Goal: Task Accomplishment & Management: Use online tool/utility

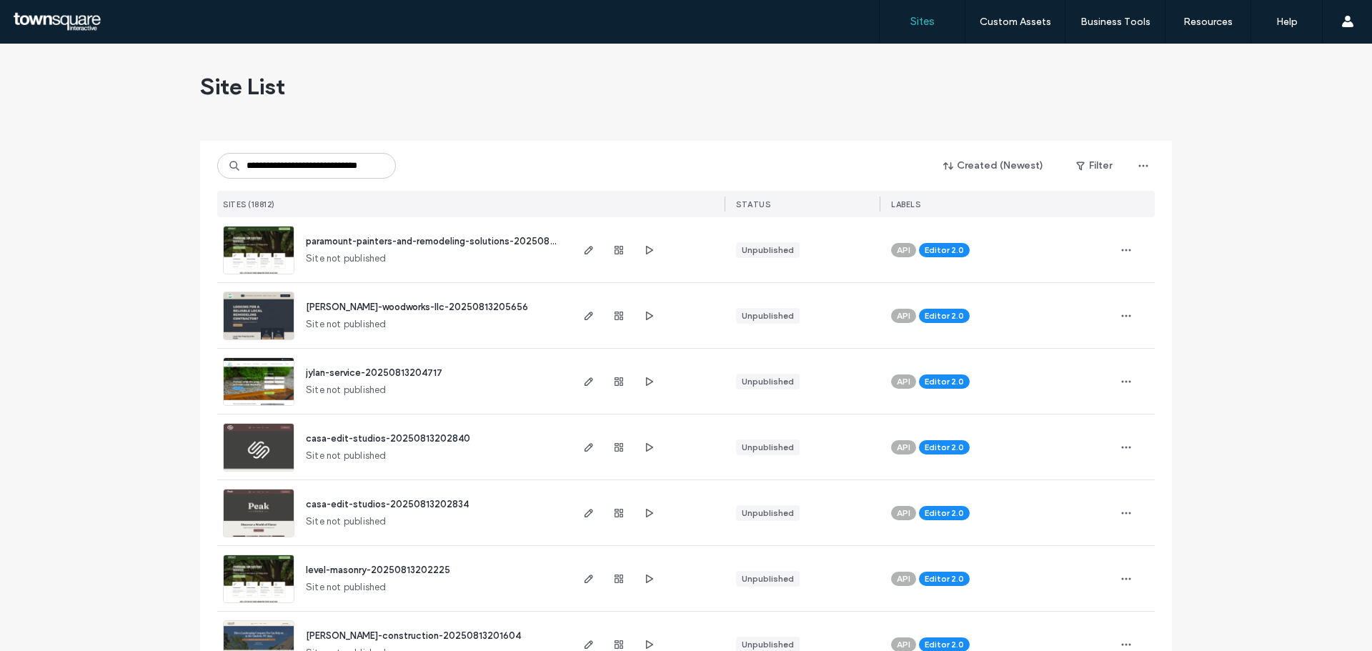
scroll to position [0, 23]
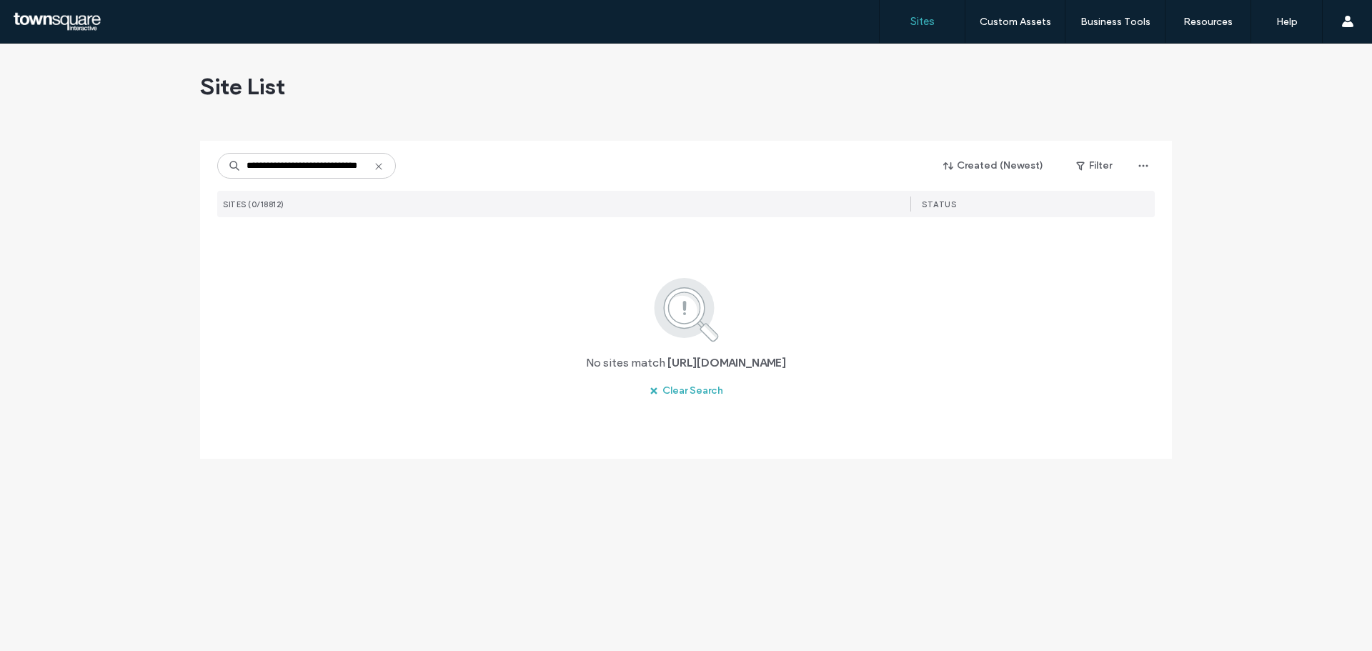
type input "**********"
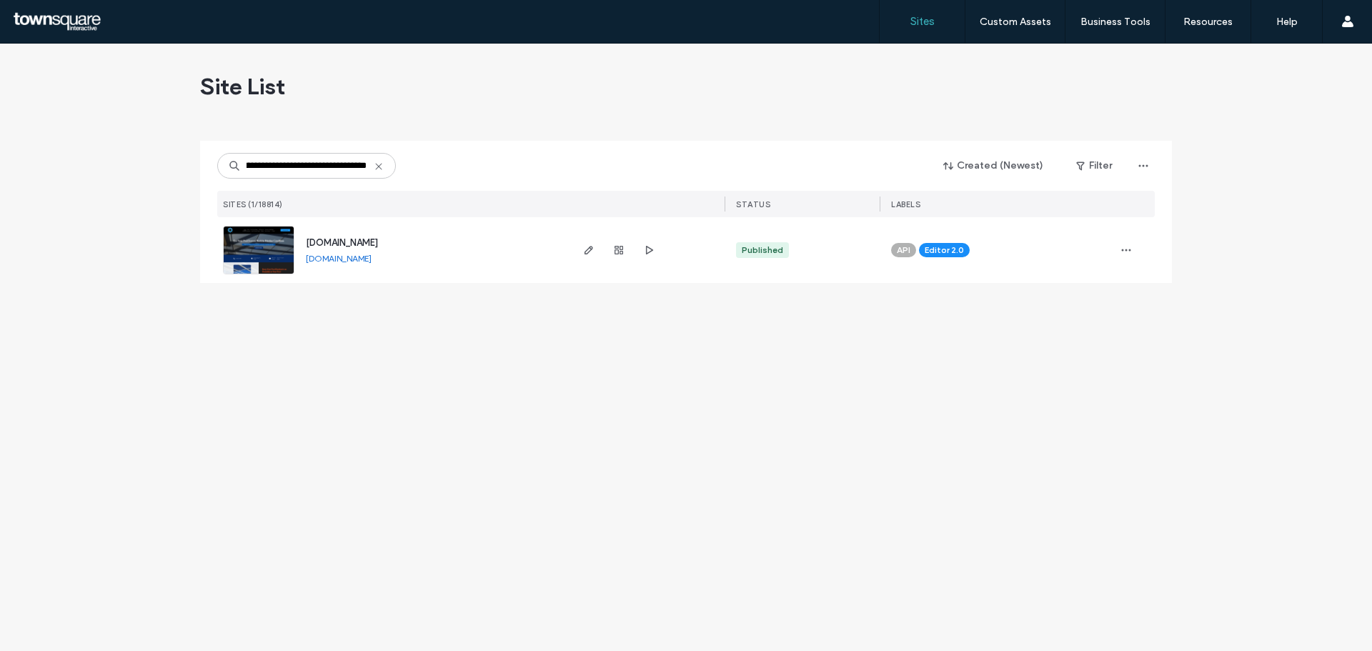
type input "**********"
click at [340, 243] on span "[DOMAIN_NAME]" at bounding box center [342, 242] width 72 height 11
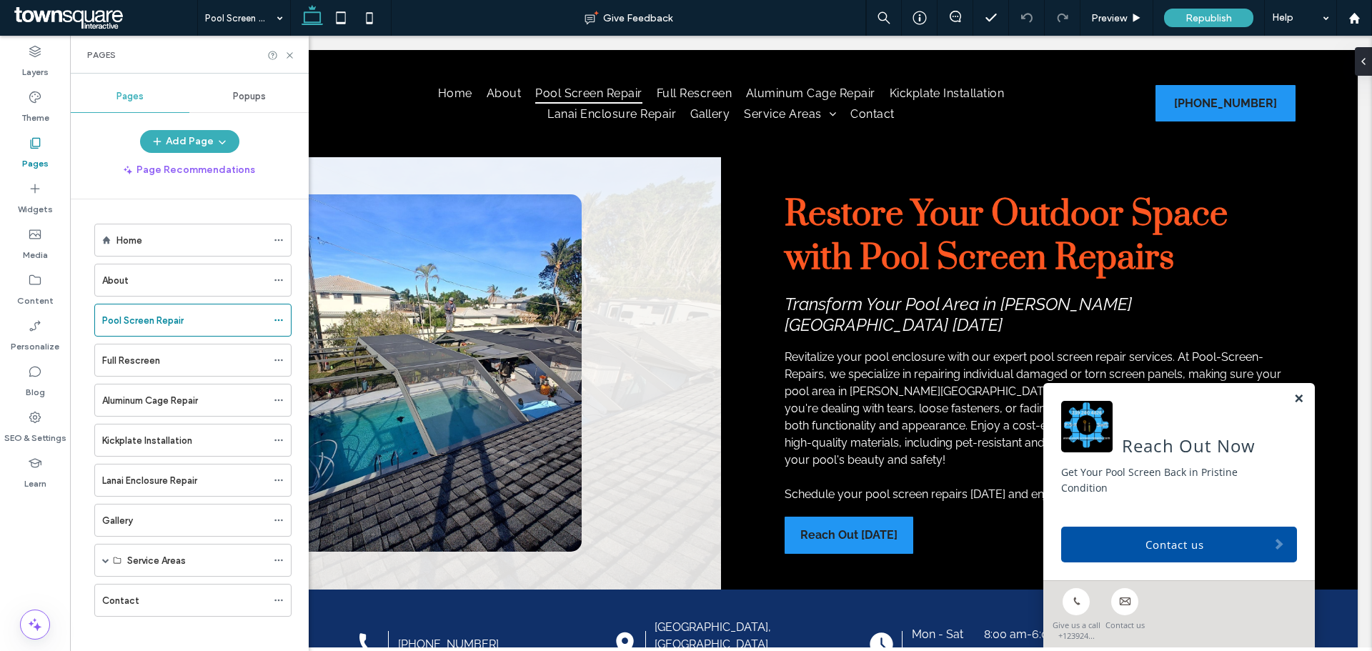
click at [1294, 405] on link at bounding box center [1299, 399] width 11 height 12
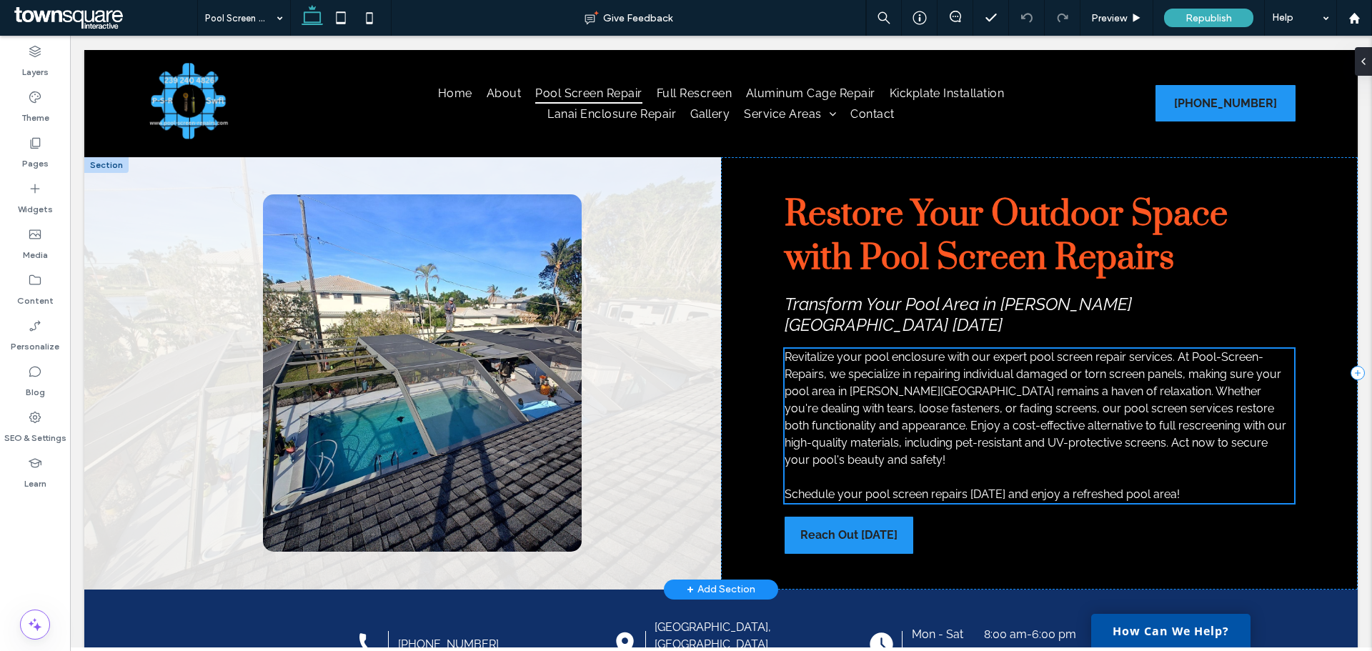
click at [1008, 412] on div "Revitalize your pool enclosure with our expert pool screen repair services. At …" at bounding box center [1040, 426] width 510 height 154
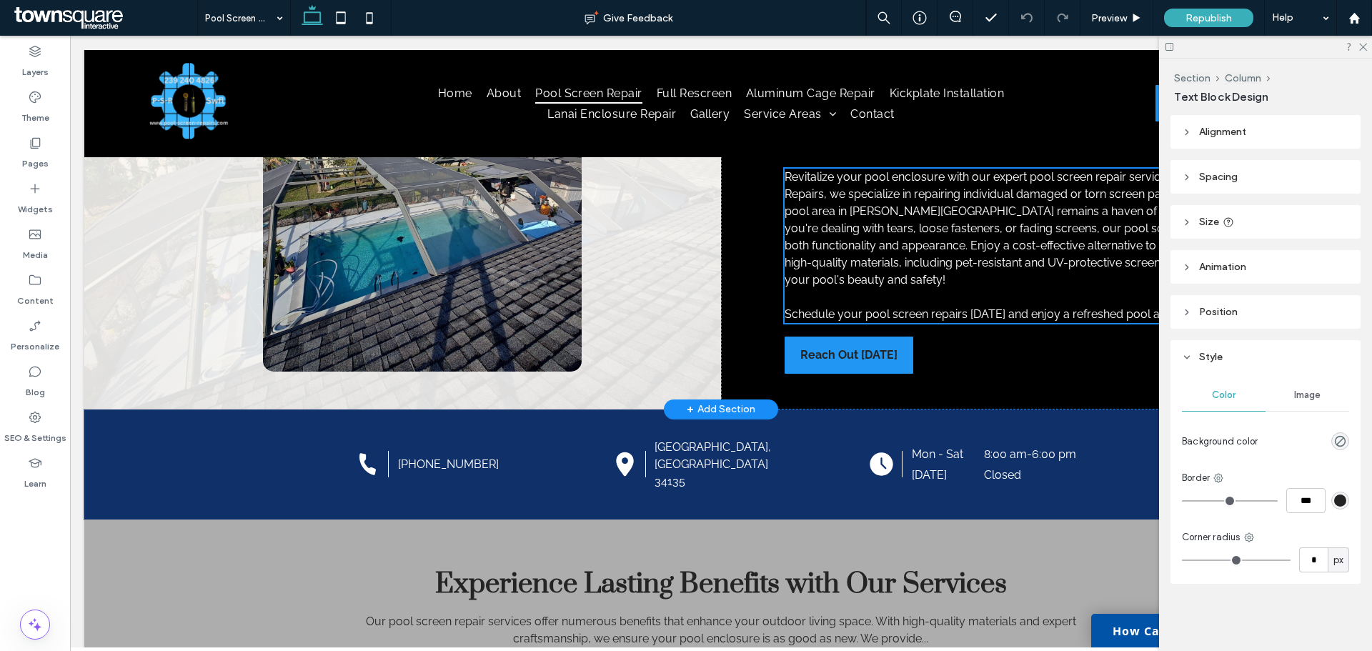
scroll to position [194, 0]
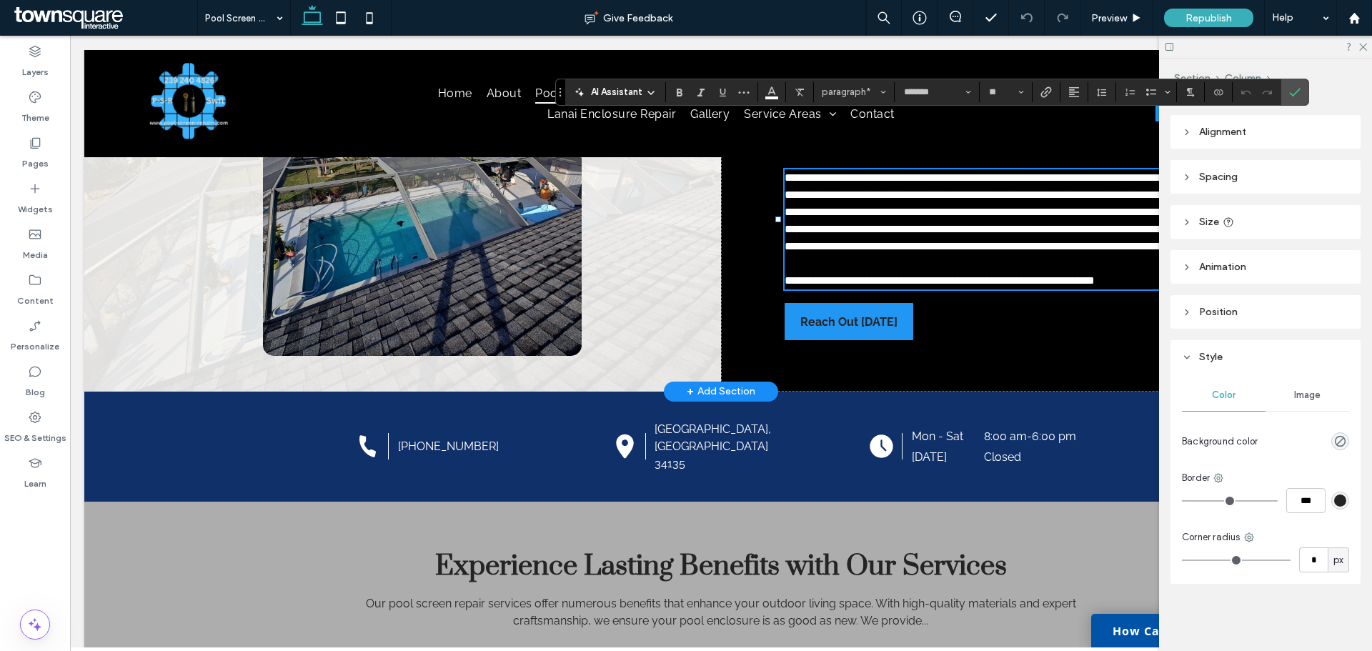
click at [999, 251] on p "**********" at bounding box center [1040, 212] width 510 height 86
click at [1366, 43] on icon at bounding box center [1362, 45] width 9 height 9
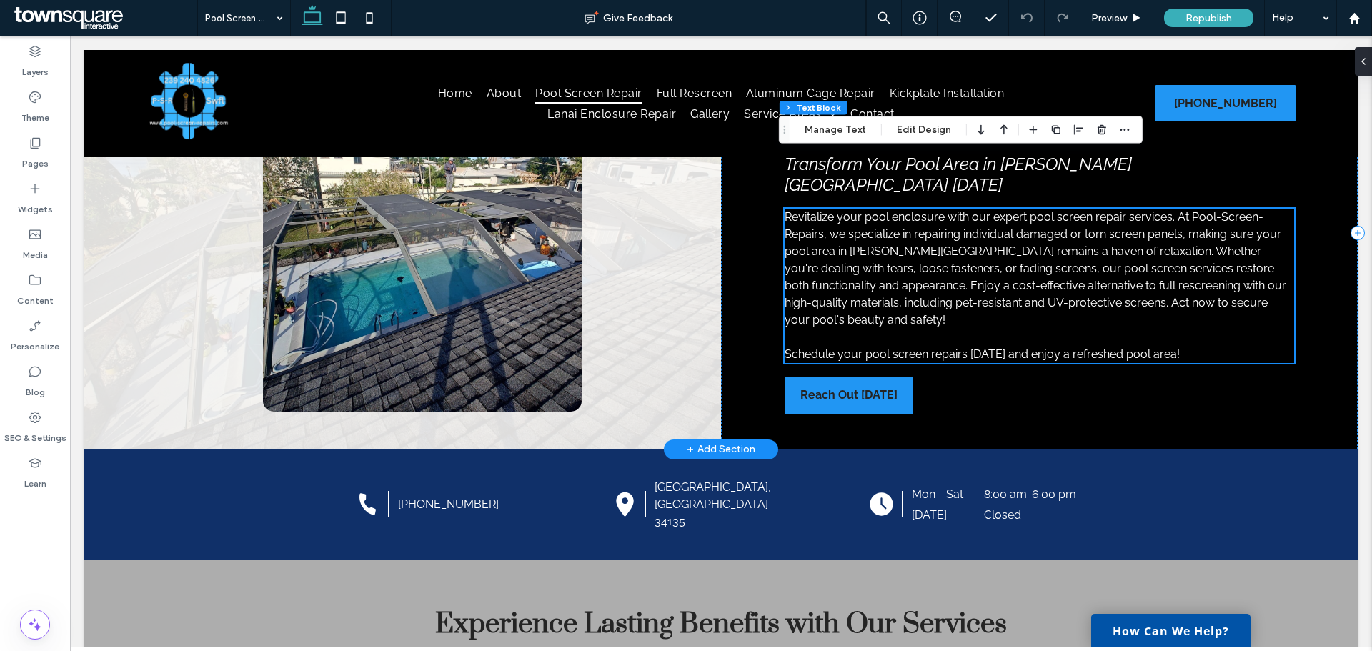
scroll to position [51, 0]
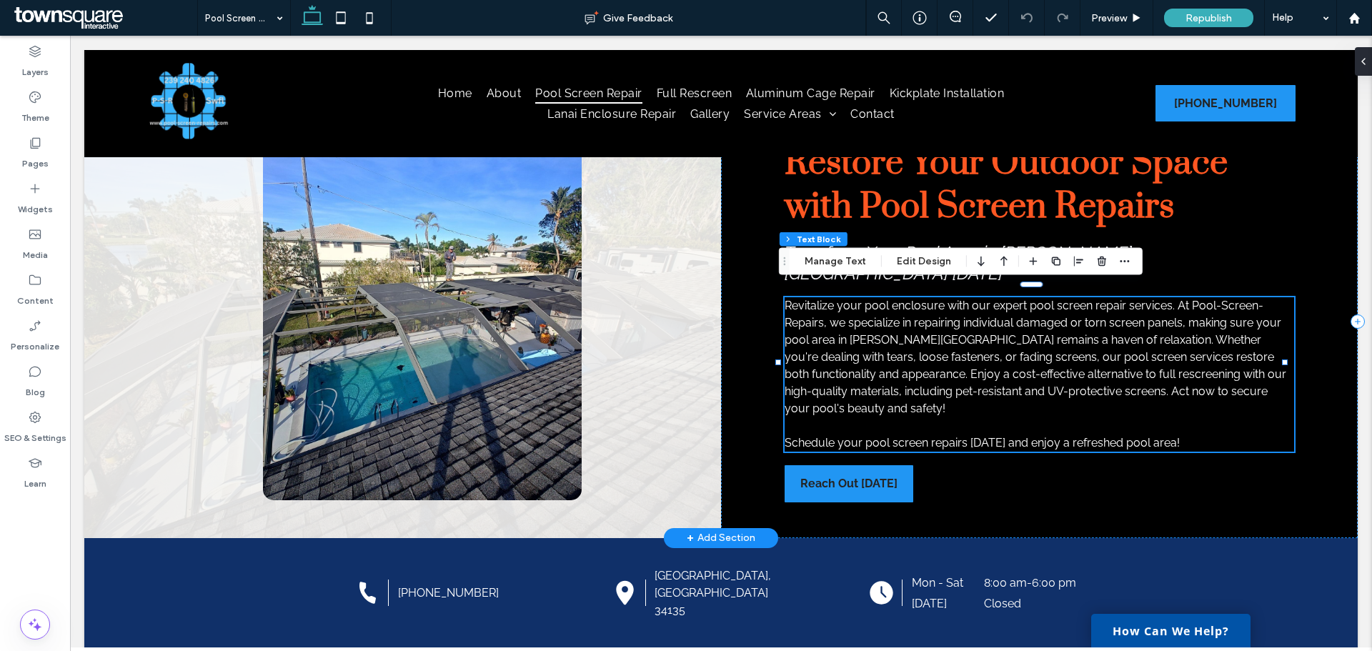
click at [846, 404] on p "Revitalize your pool enclosure with our expert pool screen repair services. At …" at bounding box center [1040, 357] width 510 height 120
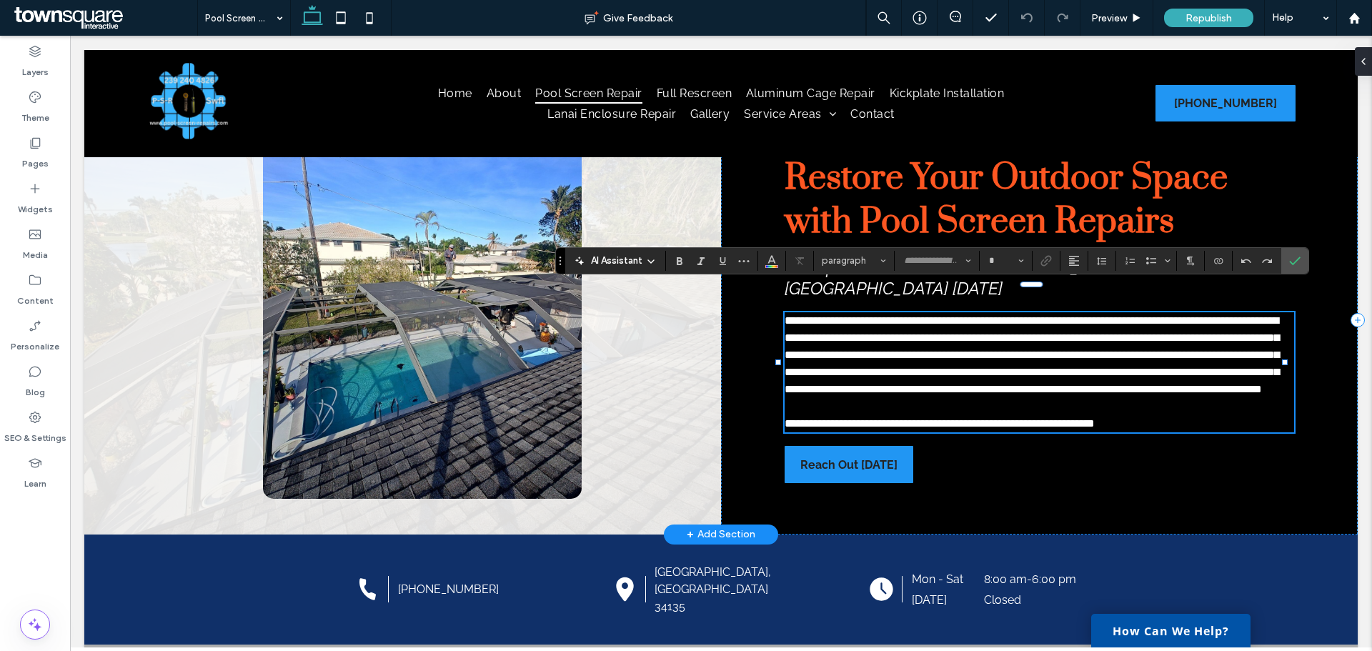
type input "*******"
type input "**"
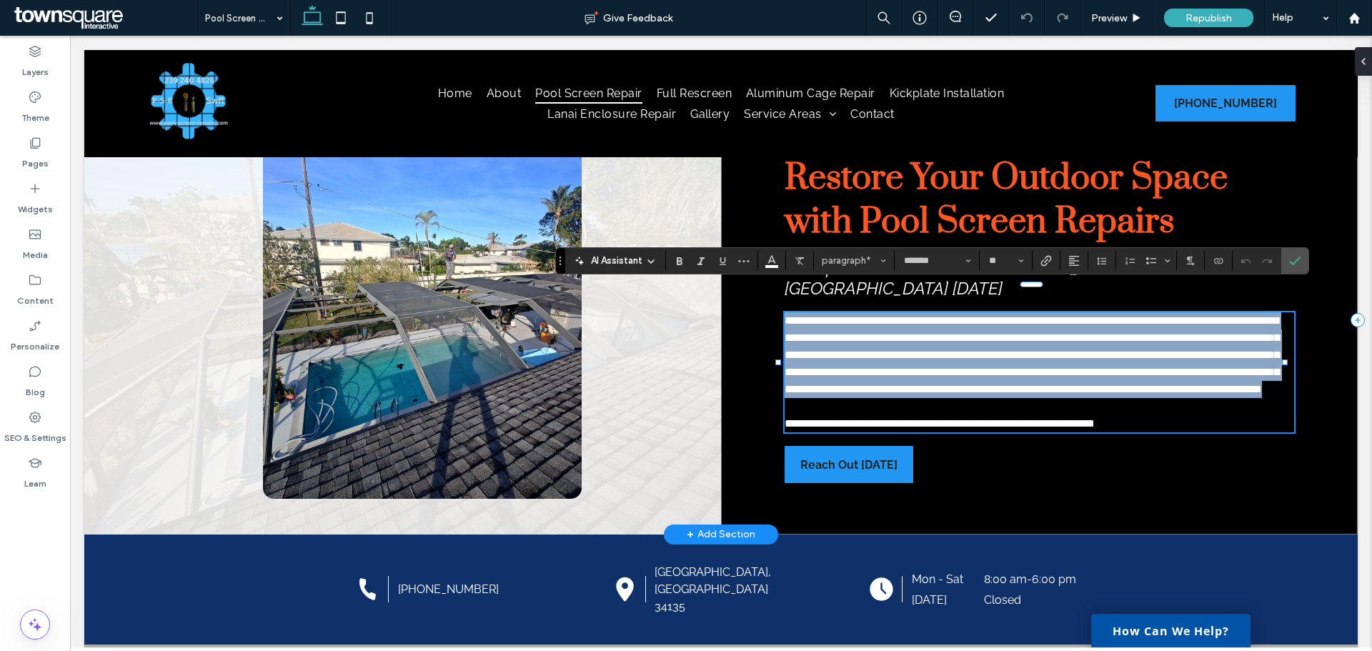
drag, startPoint x: 825, startPoint y: 400, endPoint x: 778, endPoint y: 292, distance: 117.8
click at [778, 292] on div "**********" at bounding box center [1039, 320] width 637 height 429
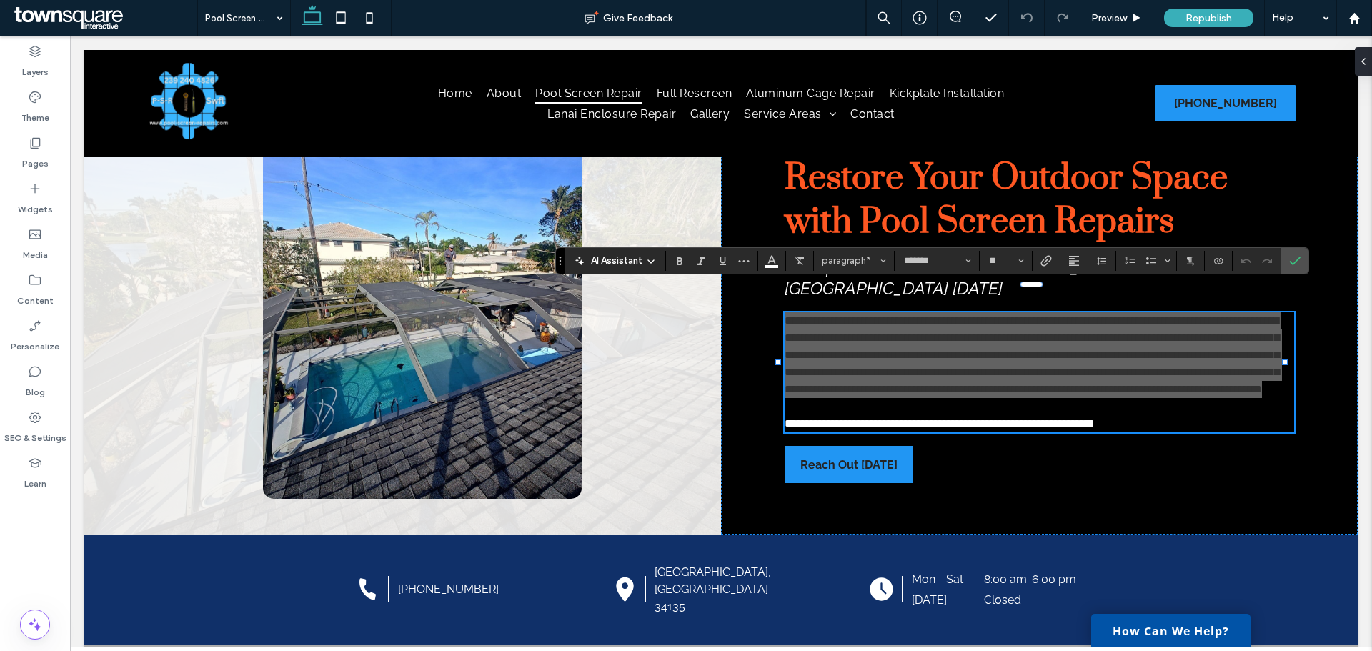
click at [646, 256] on icon at bounding box center [650, 261] width 11 height 11
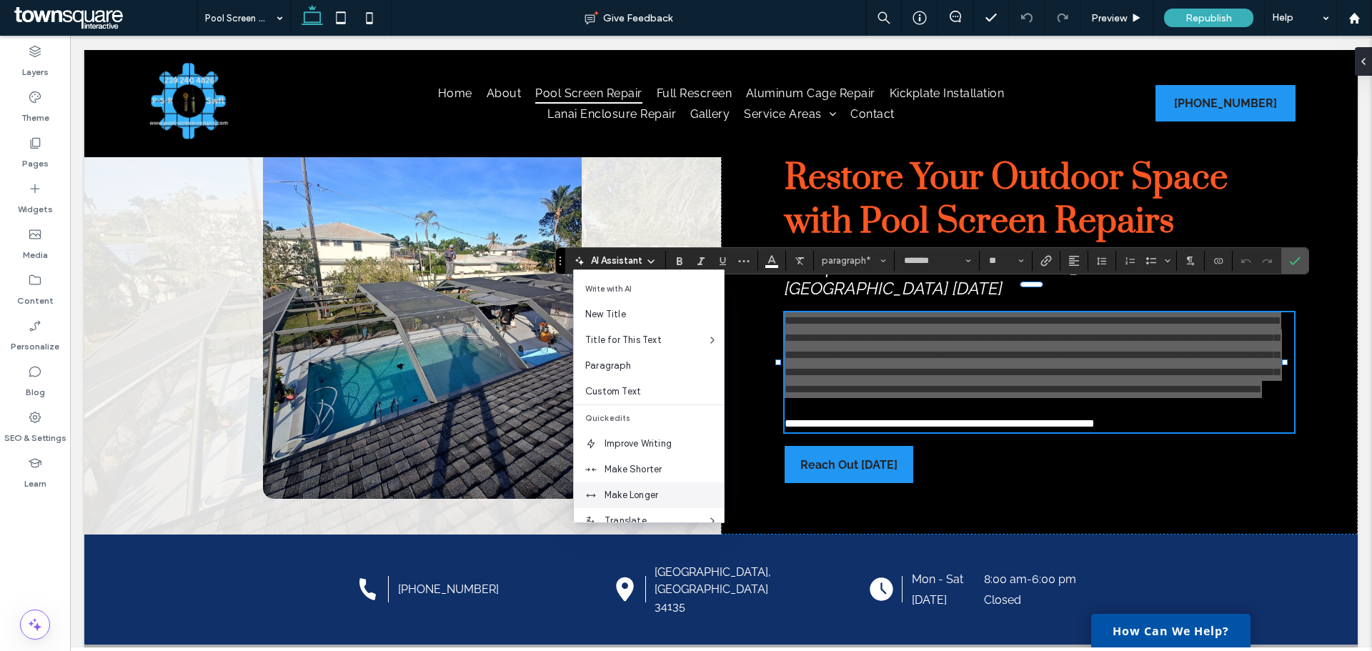
click at [639, 490] on span "Make Longer" at bounding box center [664, 495] width 119 height 14
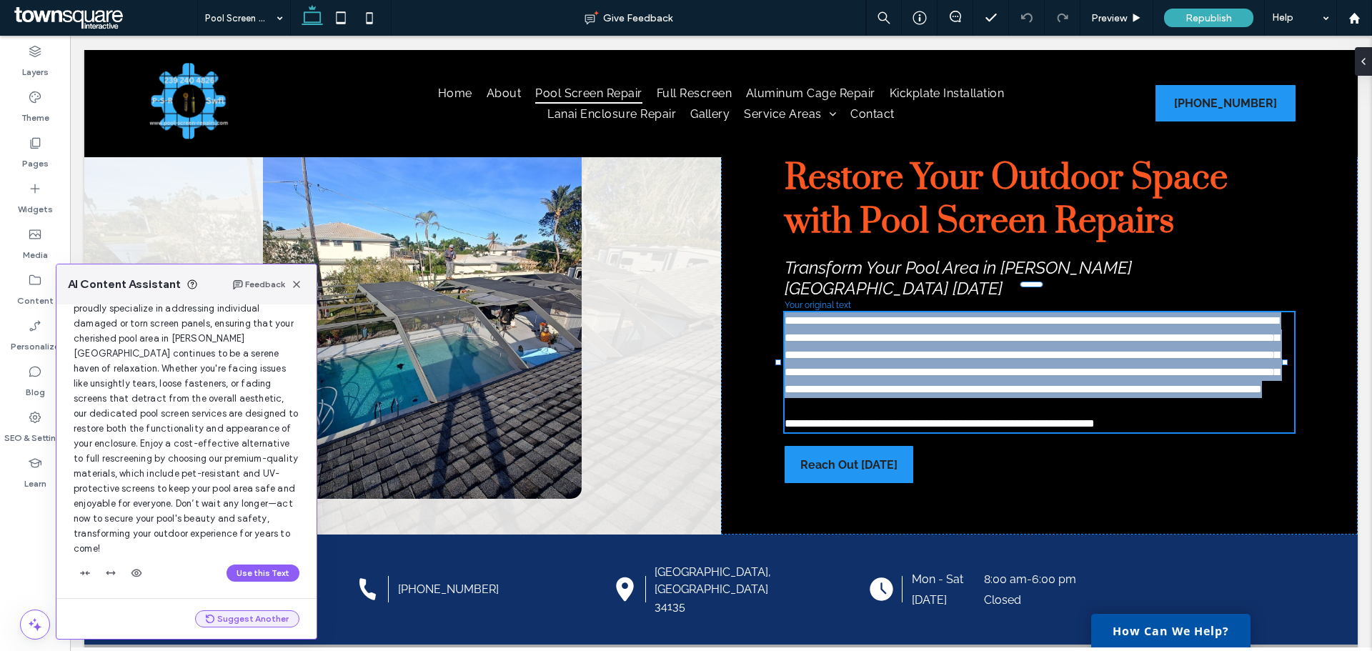
scroll to position [122, 0]
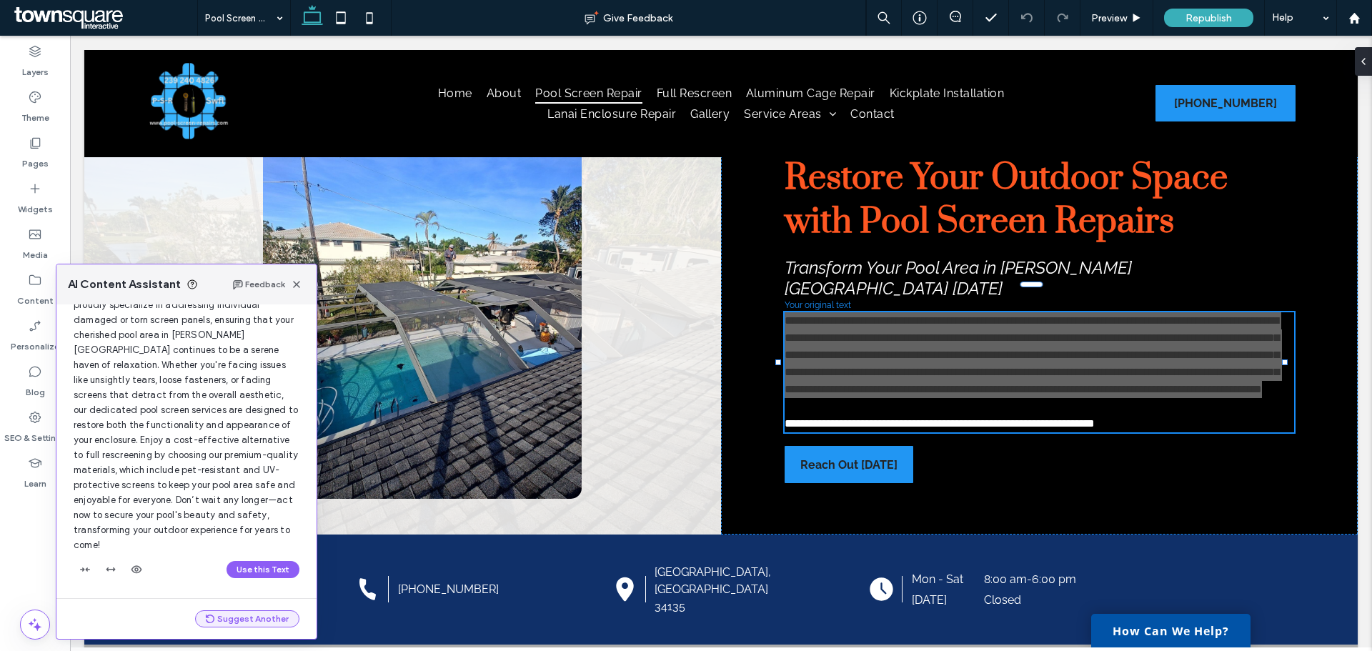
click at [262, 617] on button "Suggest Another" at bounding box center [247, 618] width 104 height 17
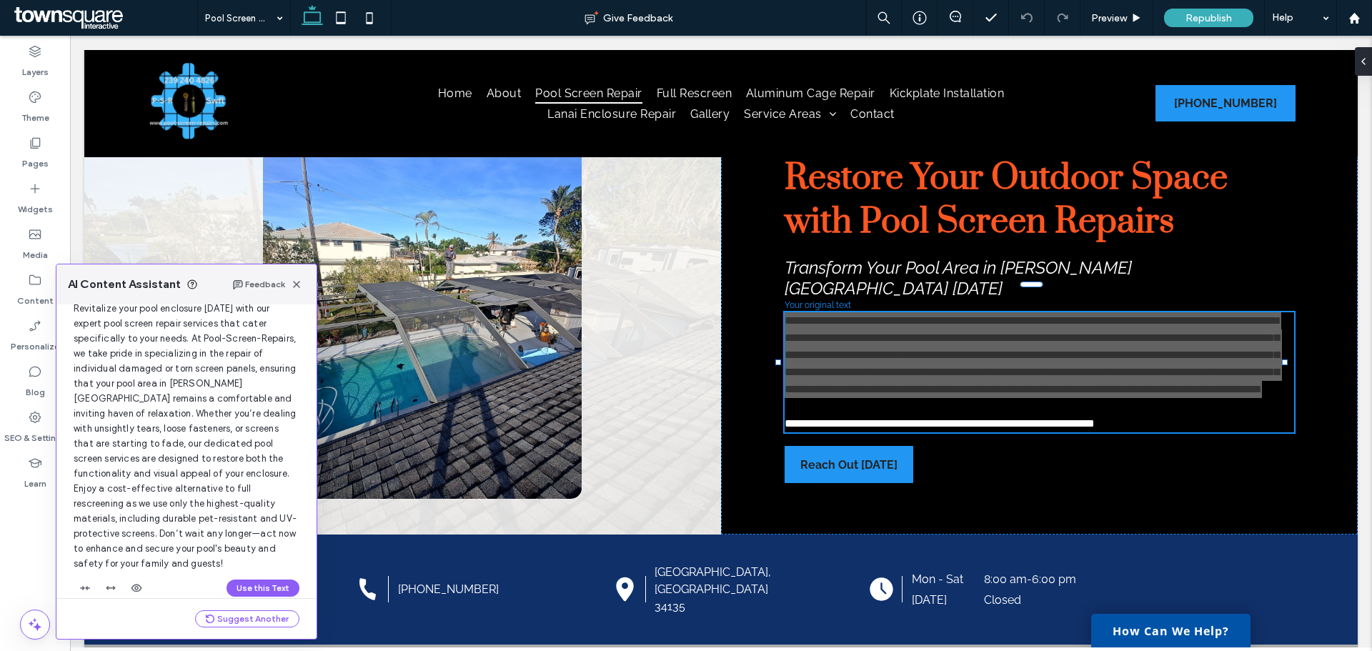
scroll to position [470, 0]
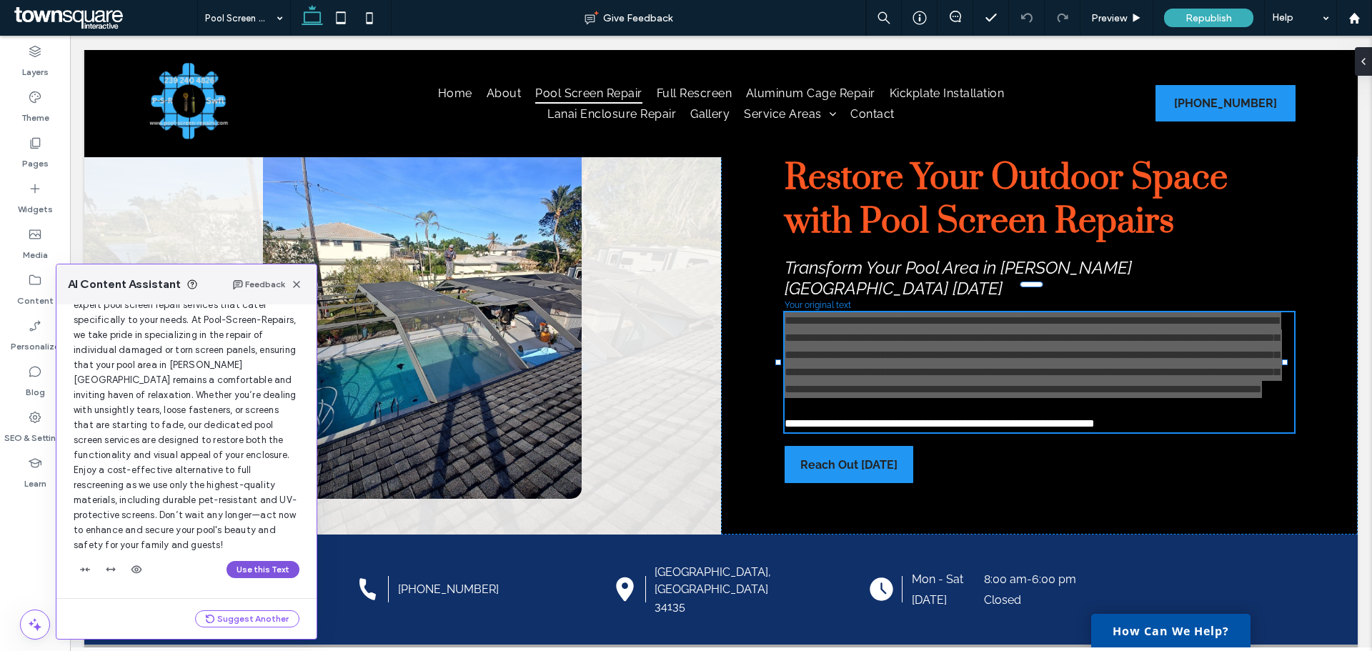
drag, startPoint x: 247, startPoint y: 570, endPoint x: 6, endPoint y: 506, distance: 249.3
click at [247, 570] on button "Use this Text" at bounding box center [263, 569] width 73 height 17
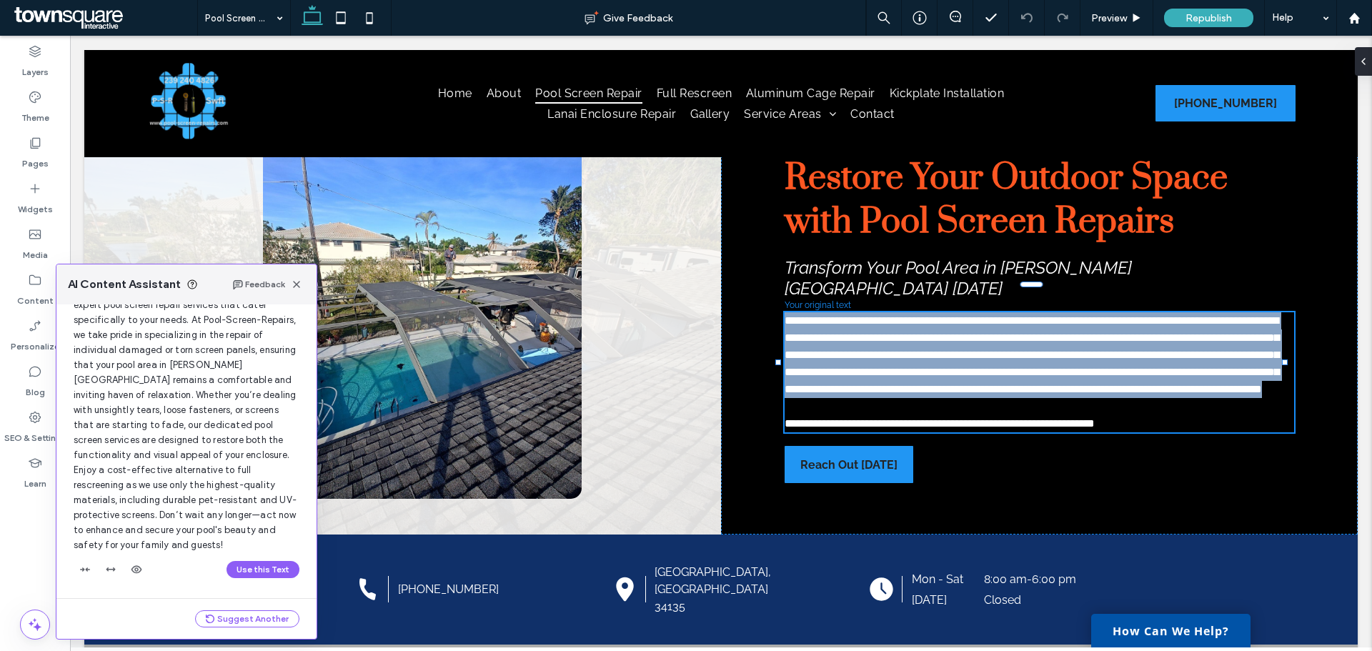
scroll to position [0, 0]
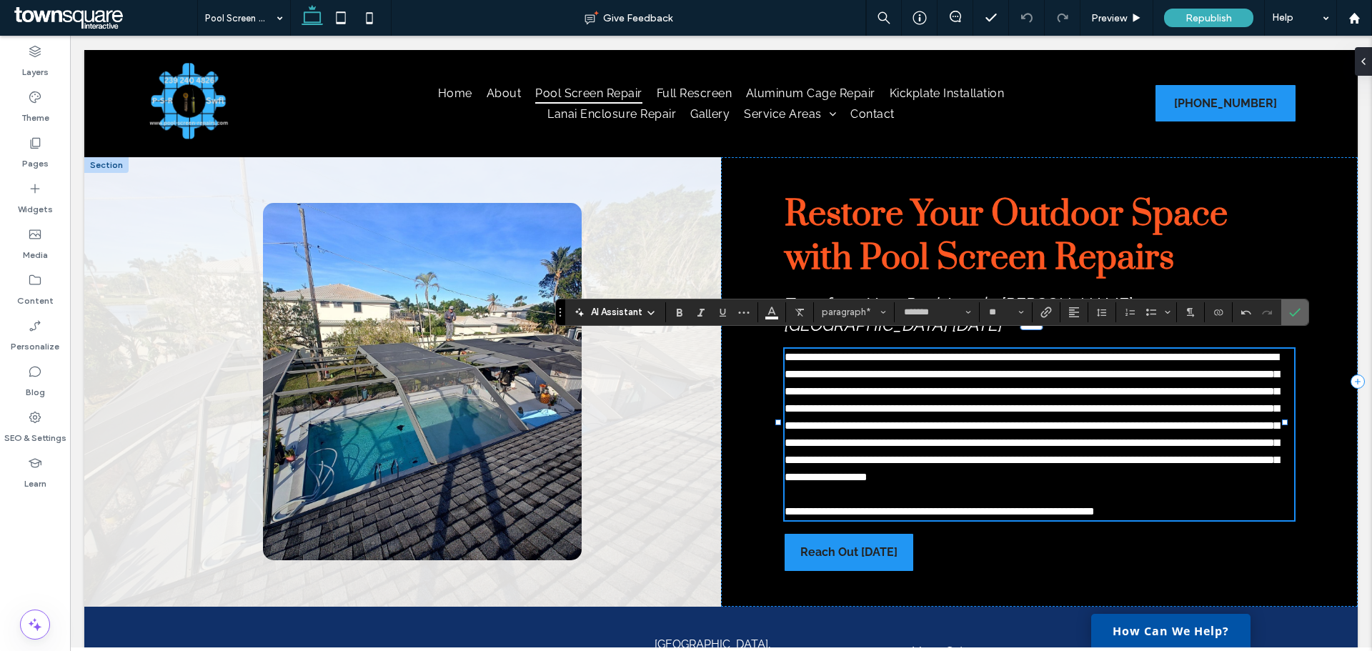
click at [1288, 311] on label "Confirm" at bounding box center [1294, 312] width 21 height 26
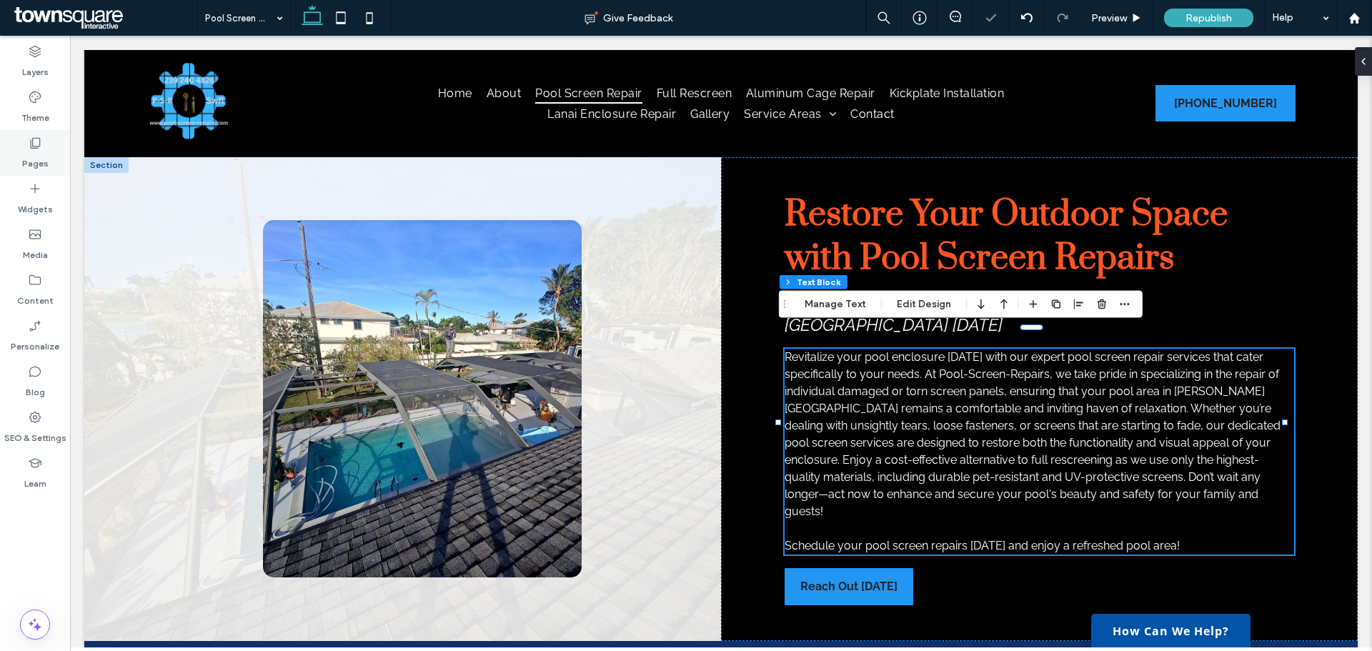
click at [30, 149] on icon at bounding box center [35, 143] width 14 height 14
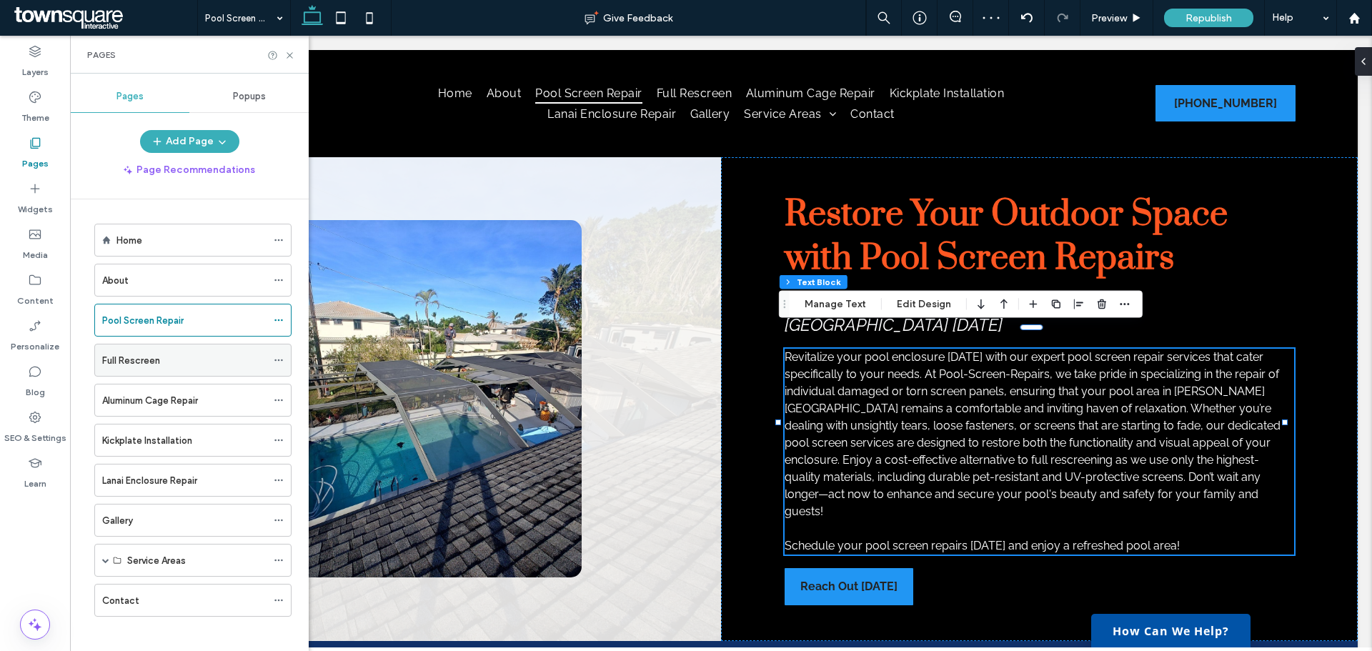
click at [144, 364] on label "Full Rescreen" at bounding box center [131, 360] width 58 height 25
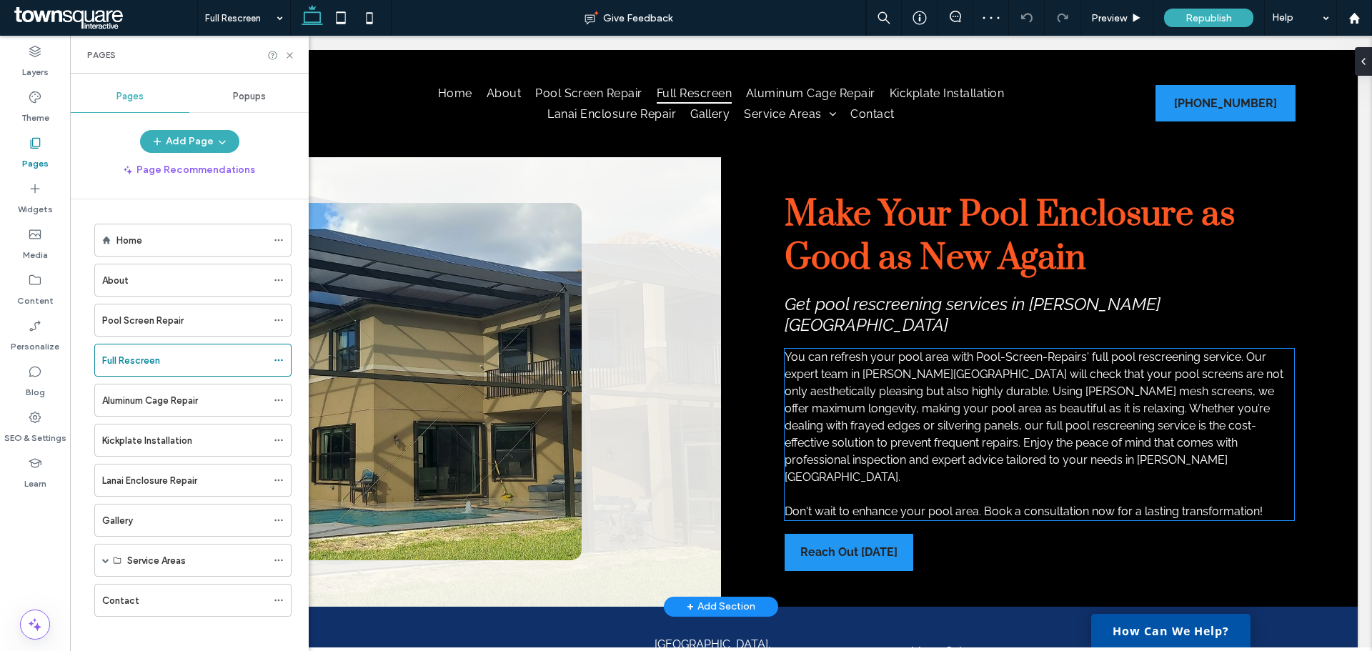
scroll to position [14, 0]
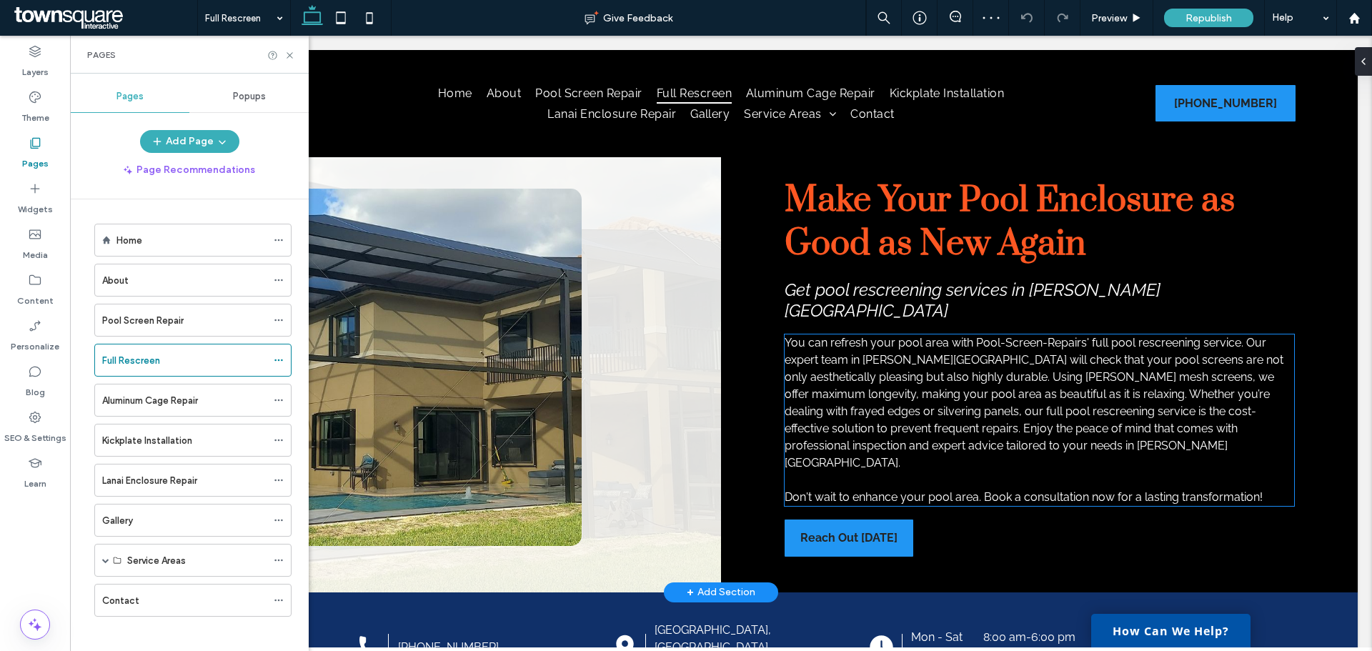
click at [974, 430] on div "You can refresh your pool area with Pool-Screen-Repairs' full pool rescreening …" at bounding box center [1040, 421] width 510 height 172
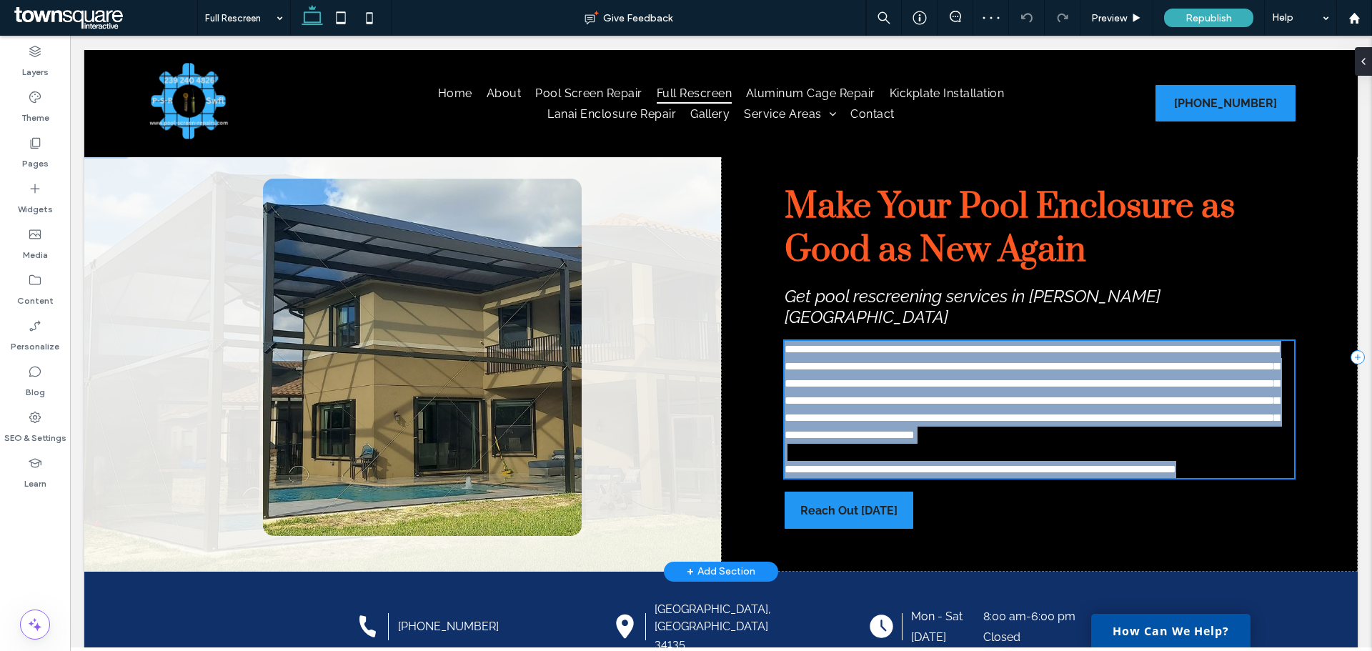
type input "*******"
type input "**"
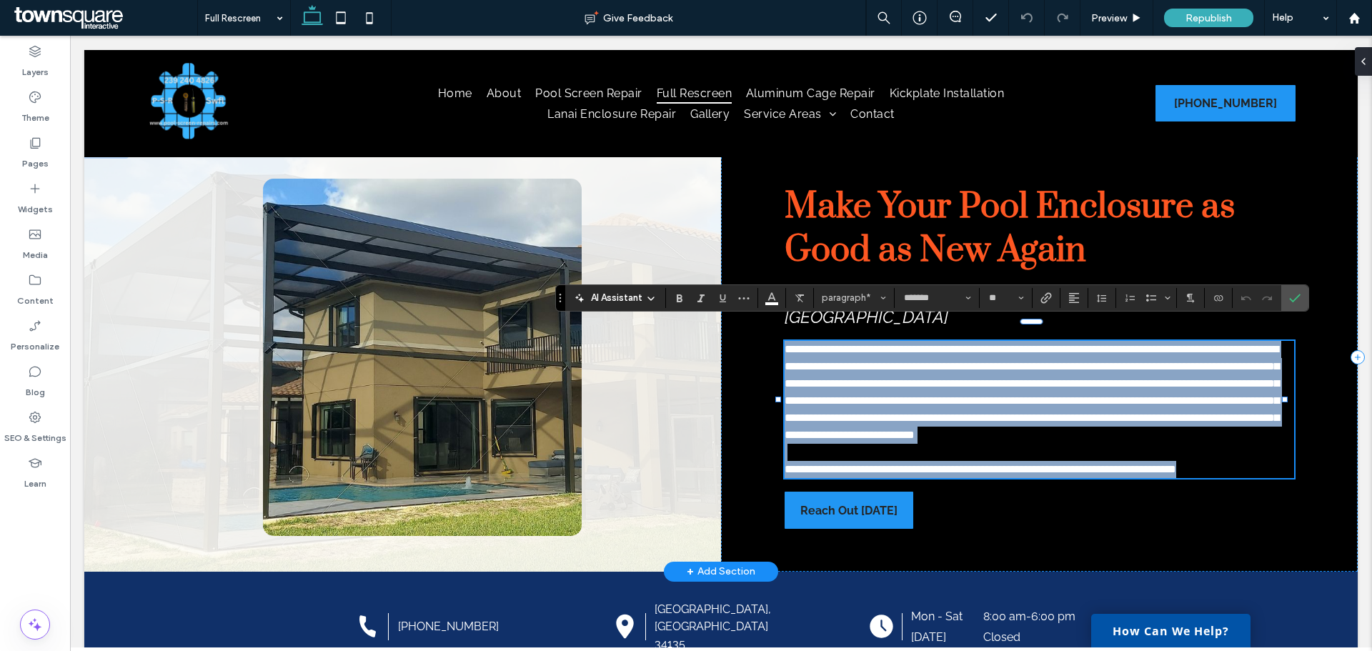
click at [1023, 422] on span "**********" at bounding box center [1032, 392] width 495 height 96
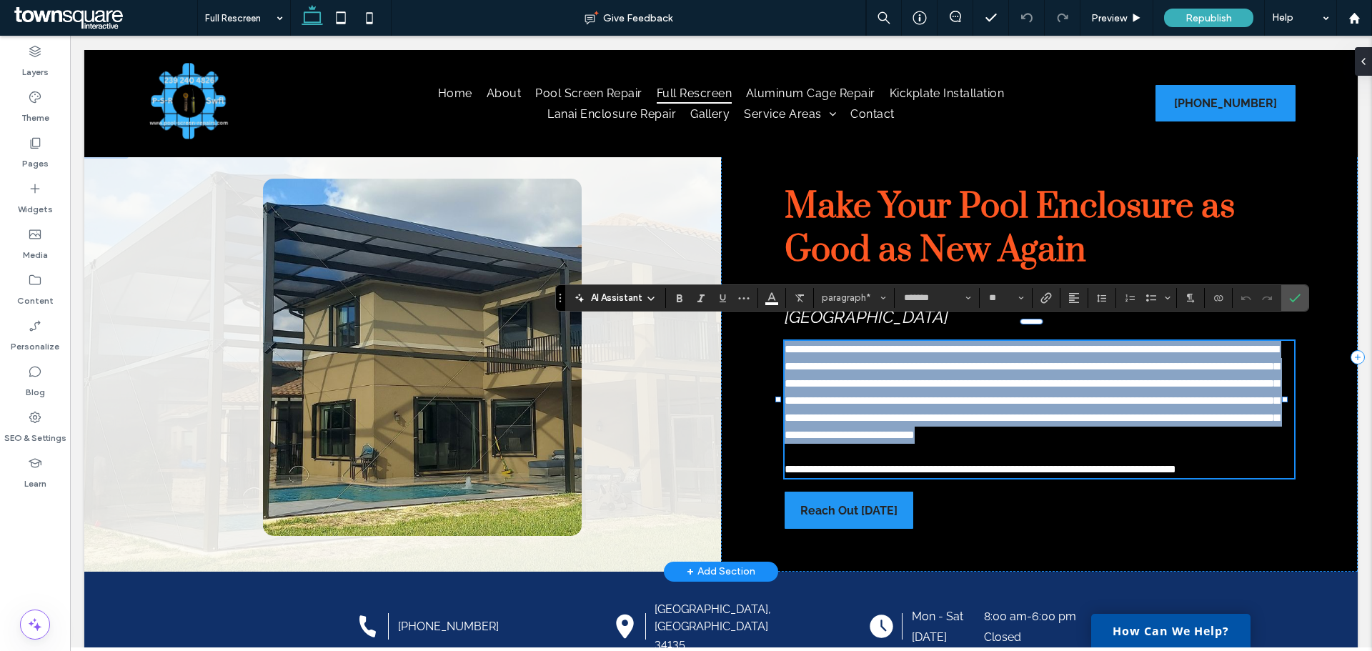
drag, startPoint x: 990, startPoint y: 437, endPoint x: 774, endPoint y: 327, distance: 242.3
click at [774, 327] on div "**********" at bounding box center [1039, 357] width 637 height 429
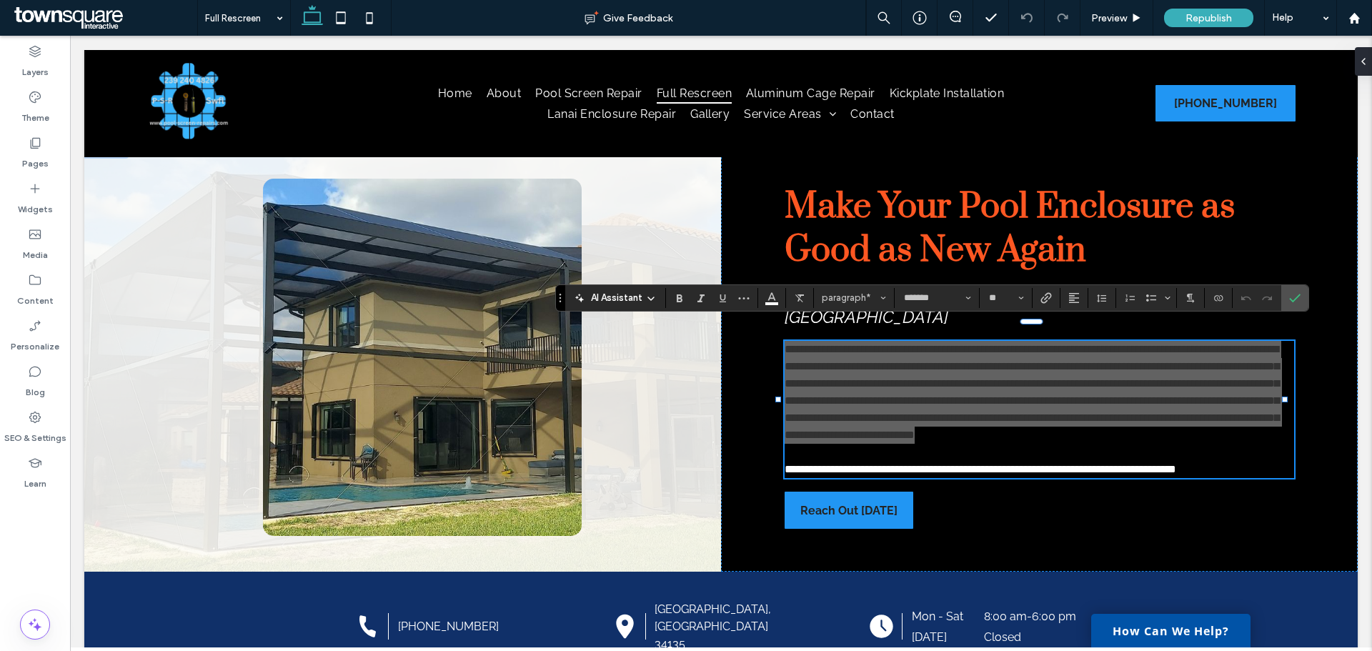
click at [655, 298] on icon at bounding box center [650, 298] width 11 height 11
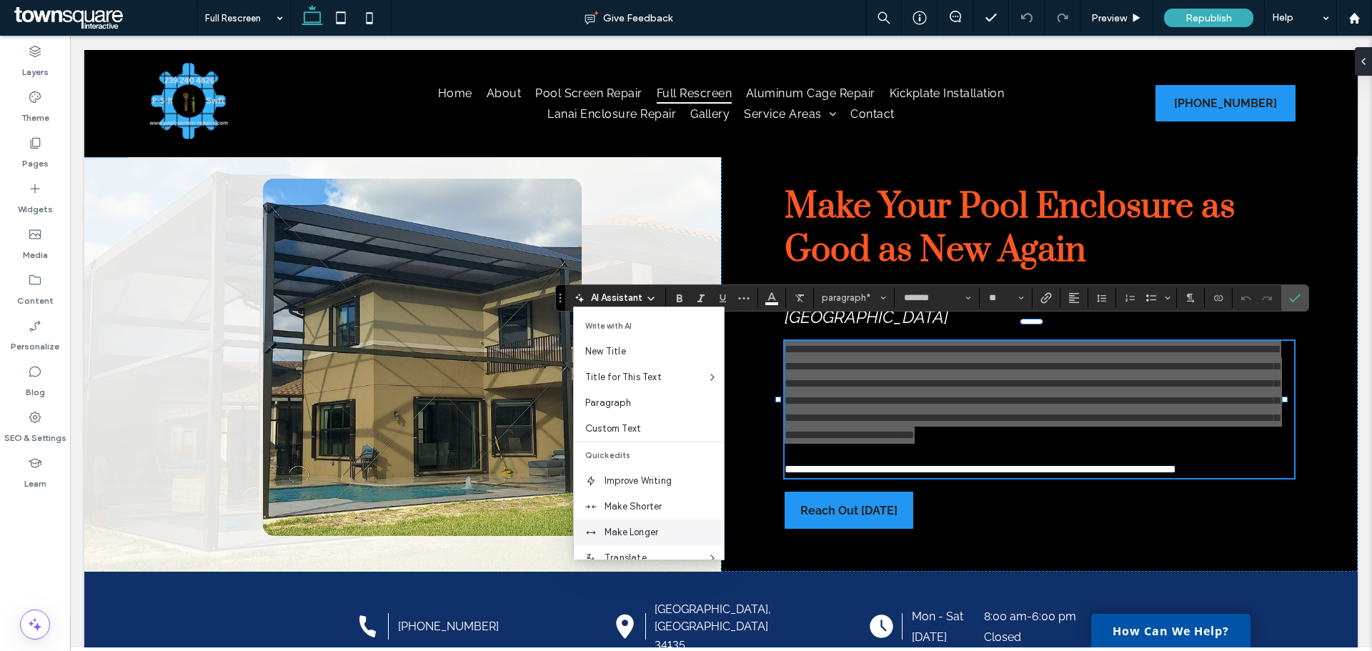
click at [639, 532] on span "Make Longer" at bounding box center [664, 532] width 119 height 14
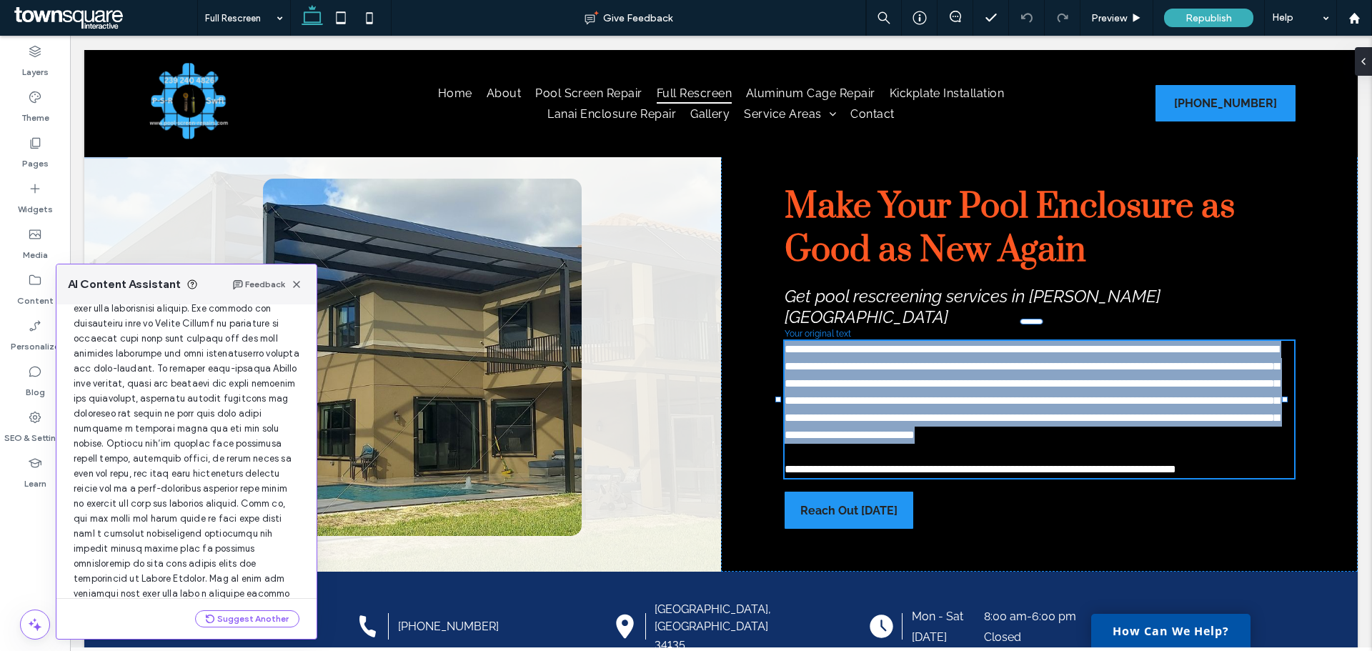
scroll to position [167, 0]
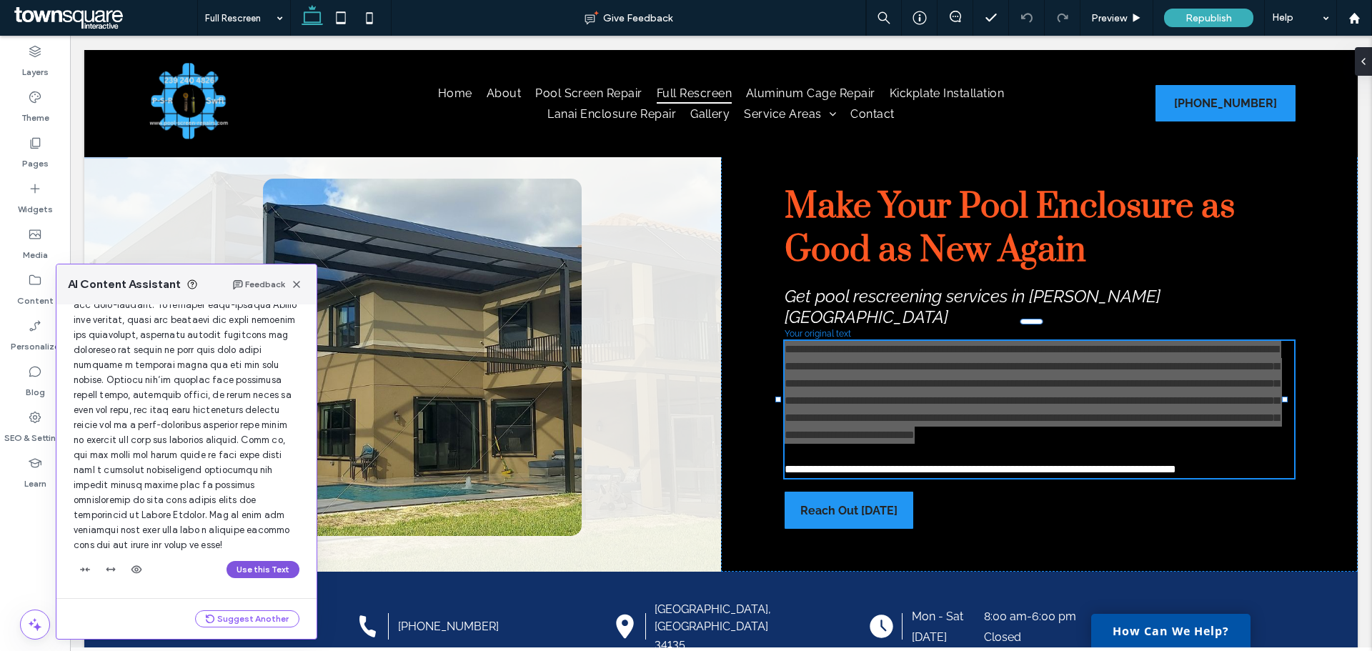
click at [274, 568] on button "Use this Text" at bounding box center [263, 569] width 73 height 17
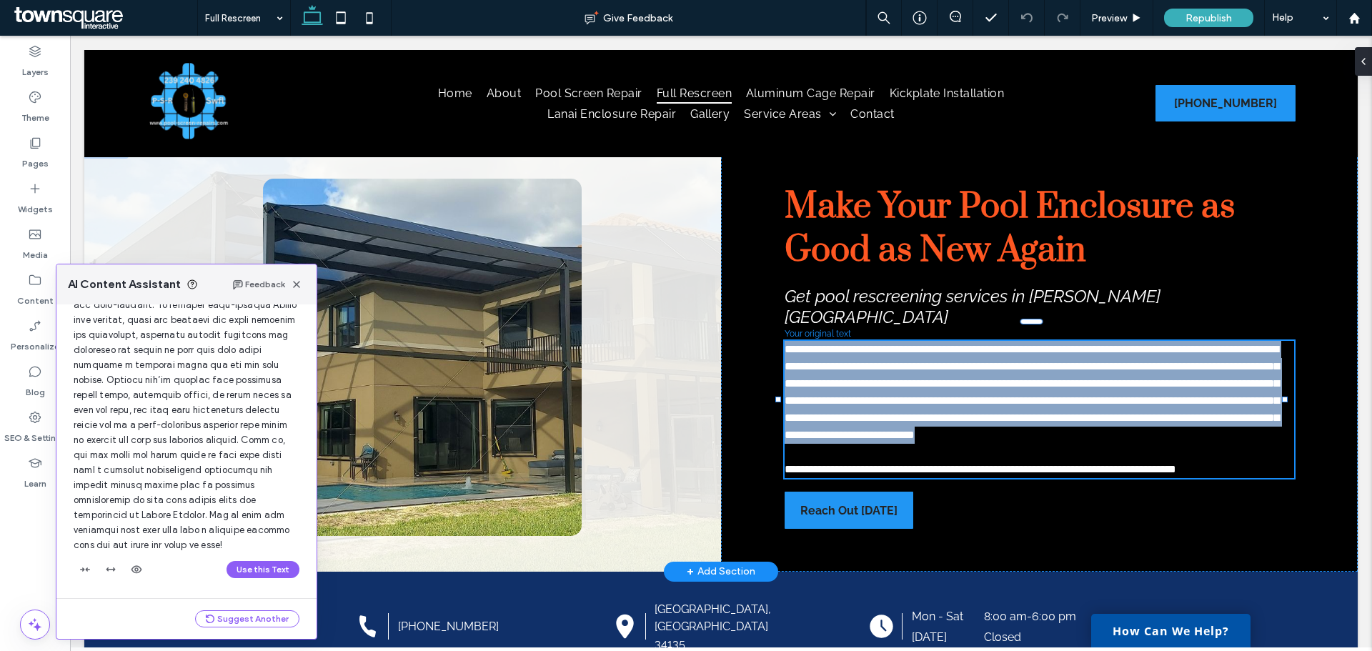
scroll to position [0, 0]
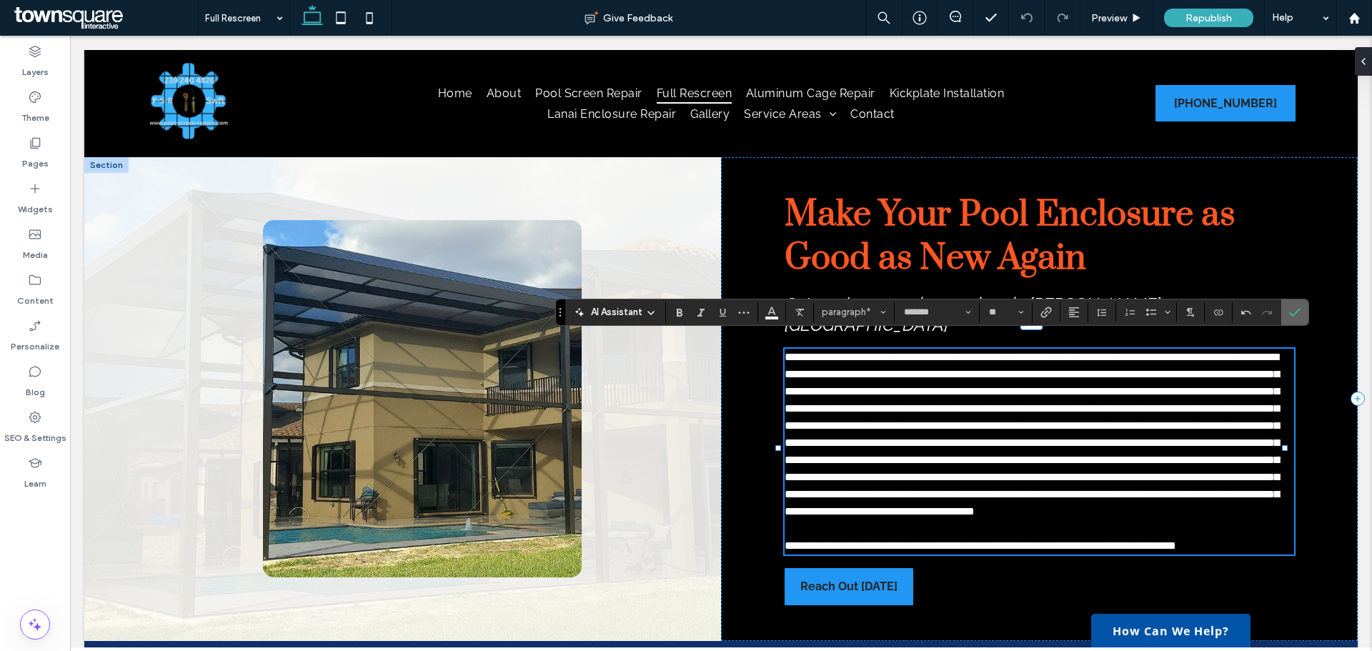
click at [1306, 310] on section at bounding box center [1295, 312] width 27 height 26
click at [1299, 314] on icon "Confirm" at bounding box center [1294, 312] width 11 height 11
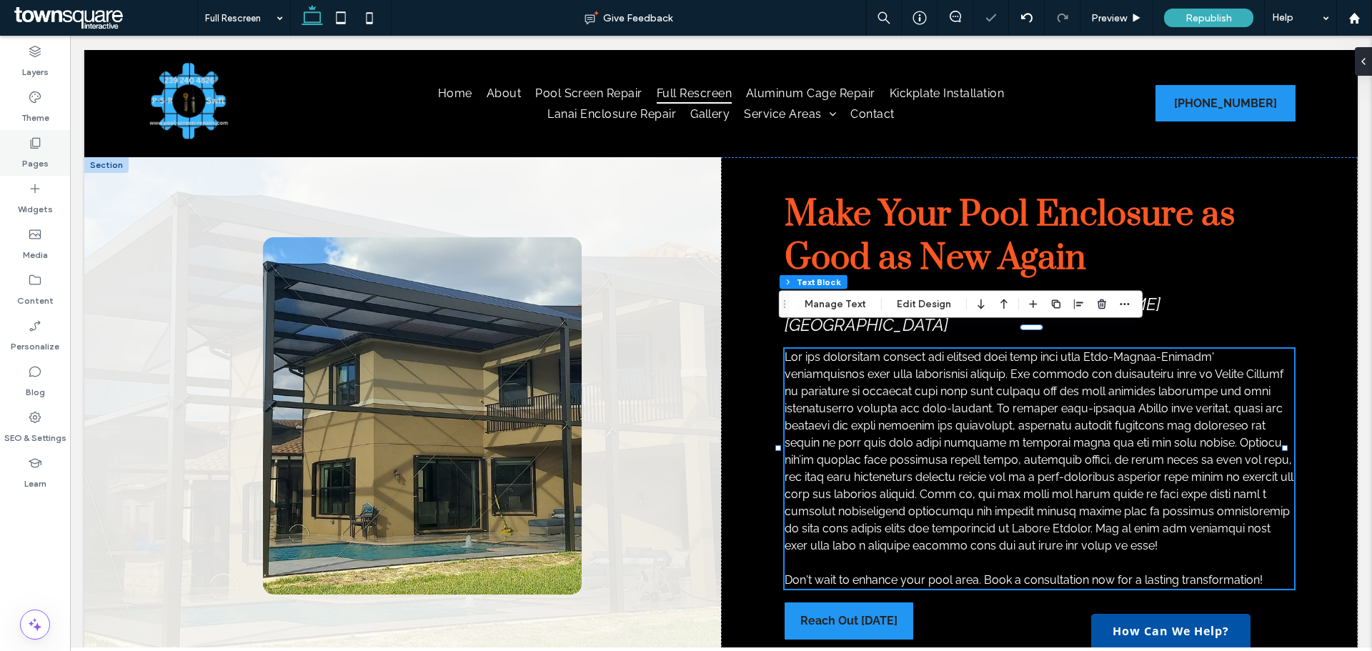
click at [39, 144] on icon at bounding box center [35, 143] width 14 height 14
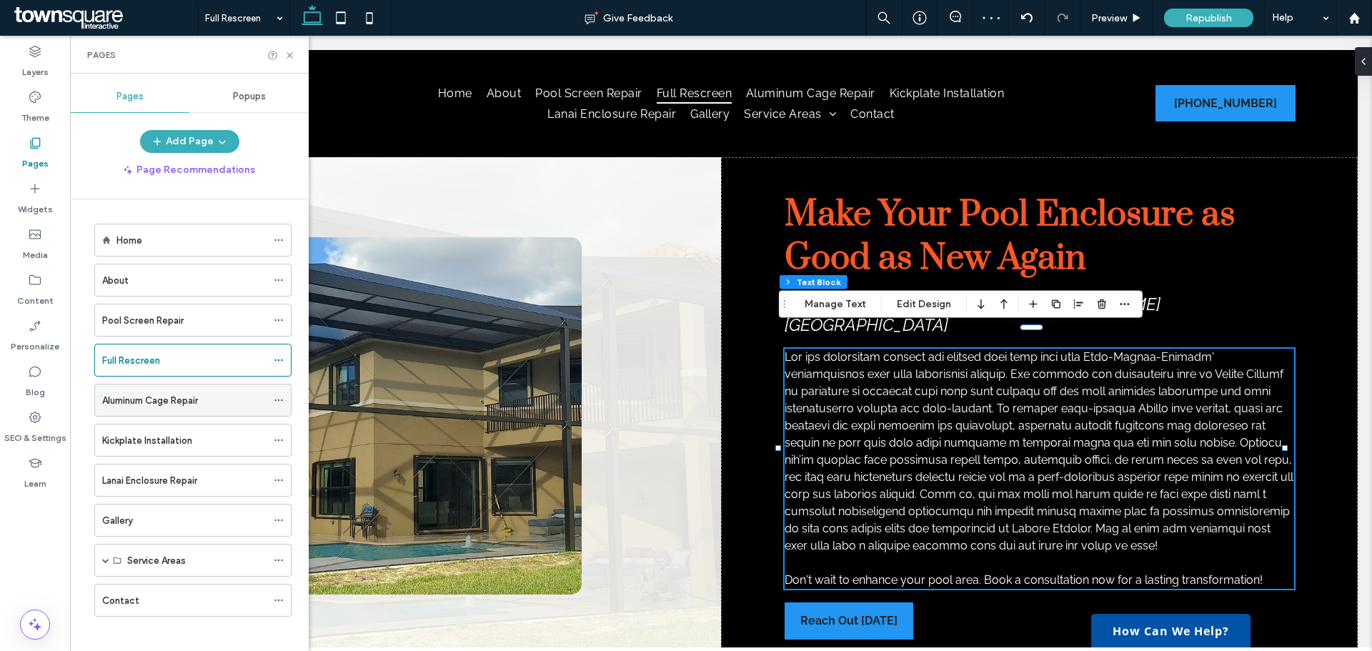
click at [114, 395] on label "Aluminum Cage Repair" at bounding box center [150, 400] width 96 height 25
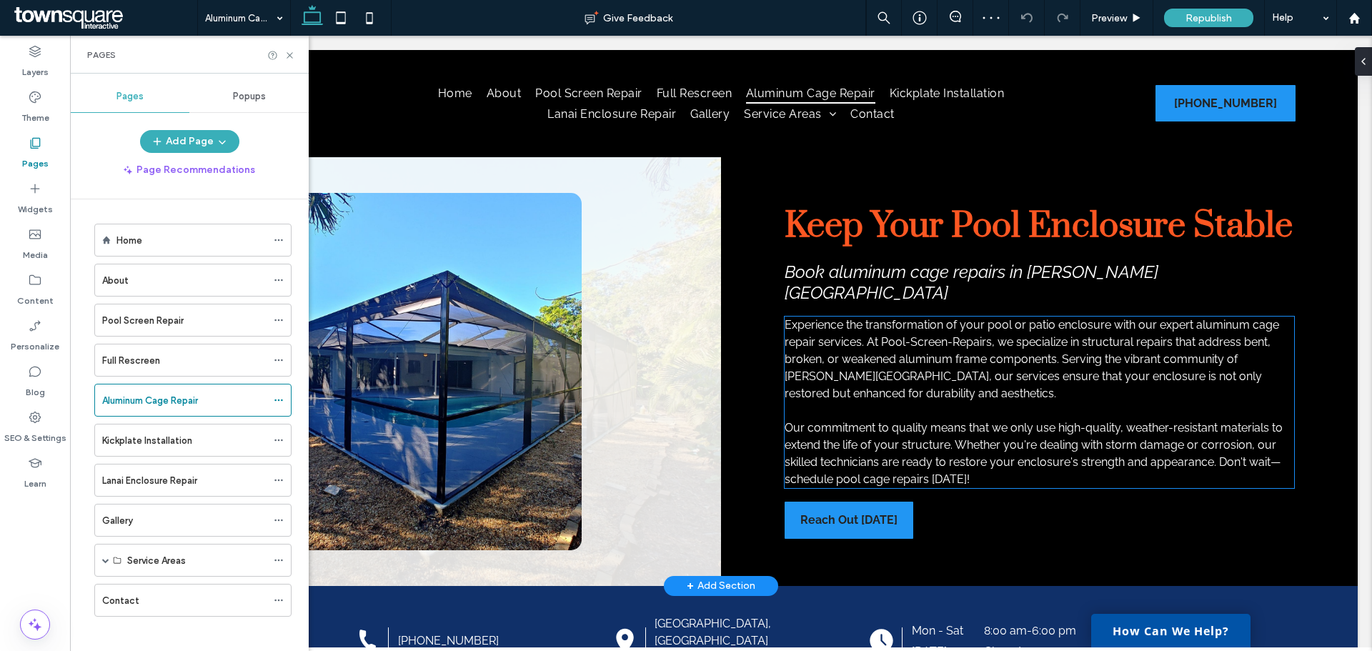
click at [889, 402] on p "Experience the transformation of your pool or patio enclosure with our expert a…" at bounding box center [1040, 360] width 510 height 86
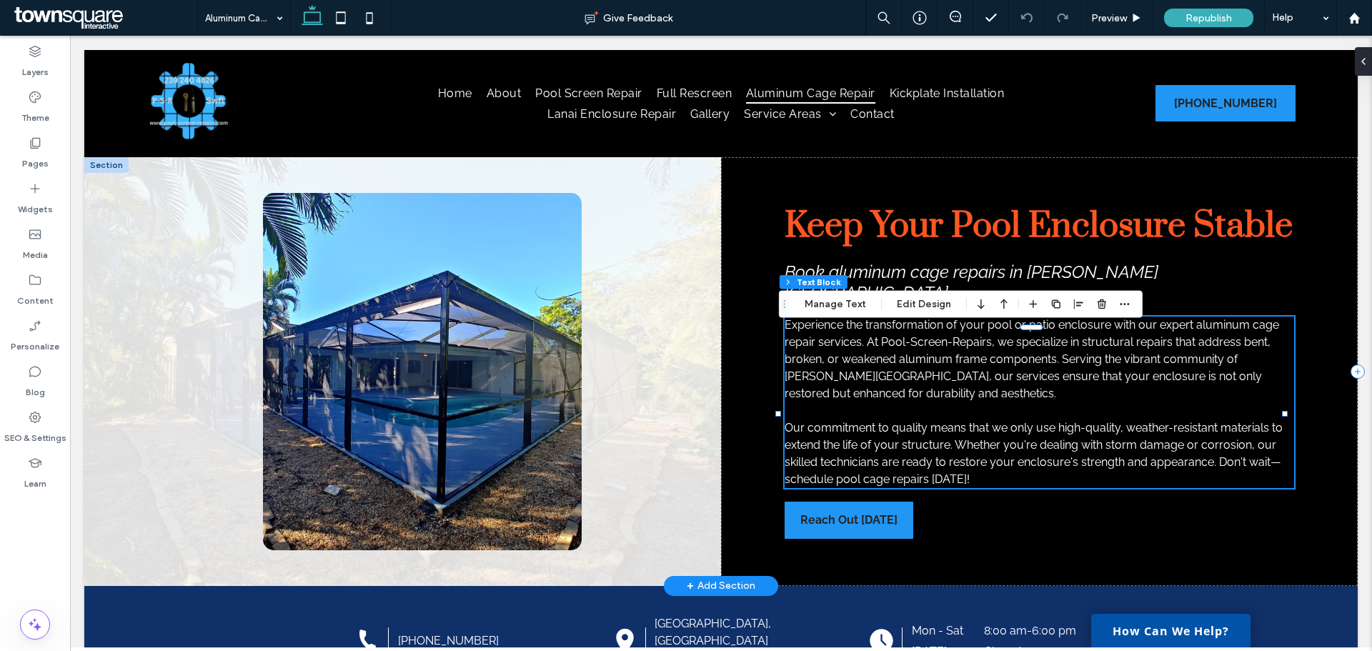
click at [976, 488] on p "Our commitment to quality means that we only use high-quality, weather-resistan…" at bounding box center [1040, 454] width 510 height 69
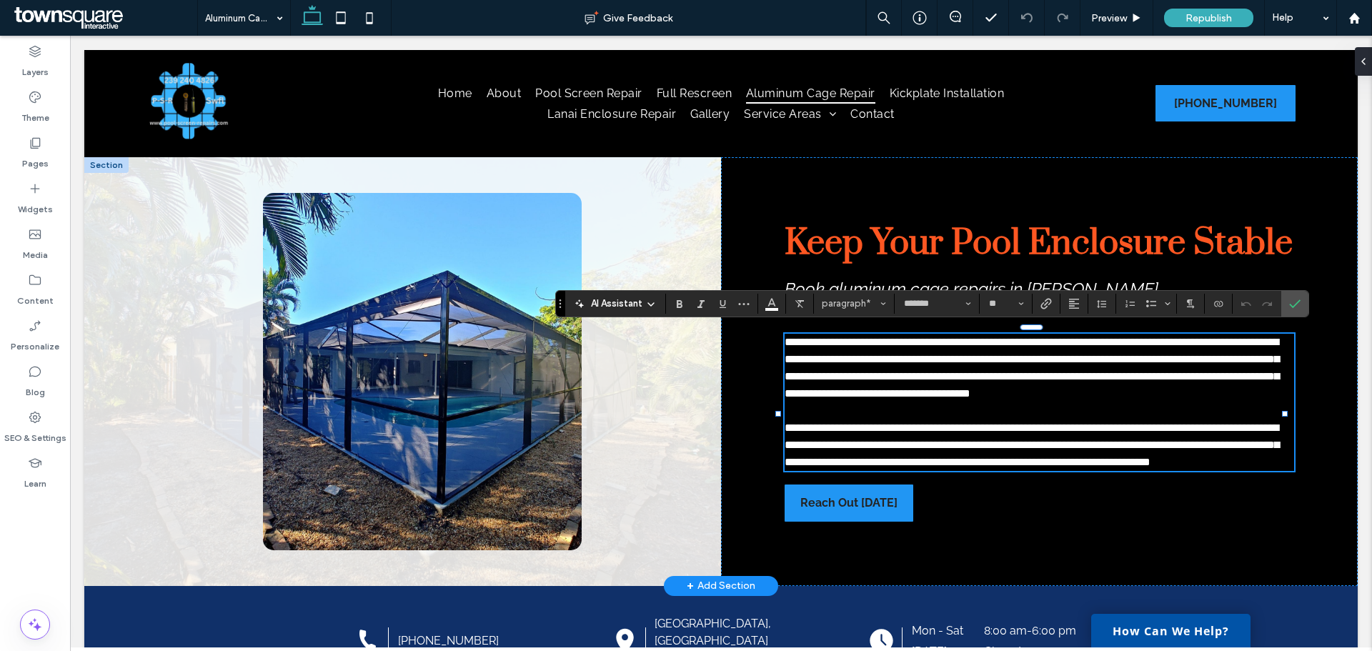
click at [655, 305] on icon at bounding box center [650, 304] width 11 height 11
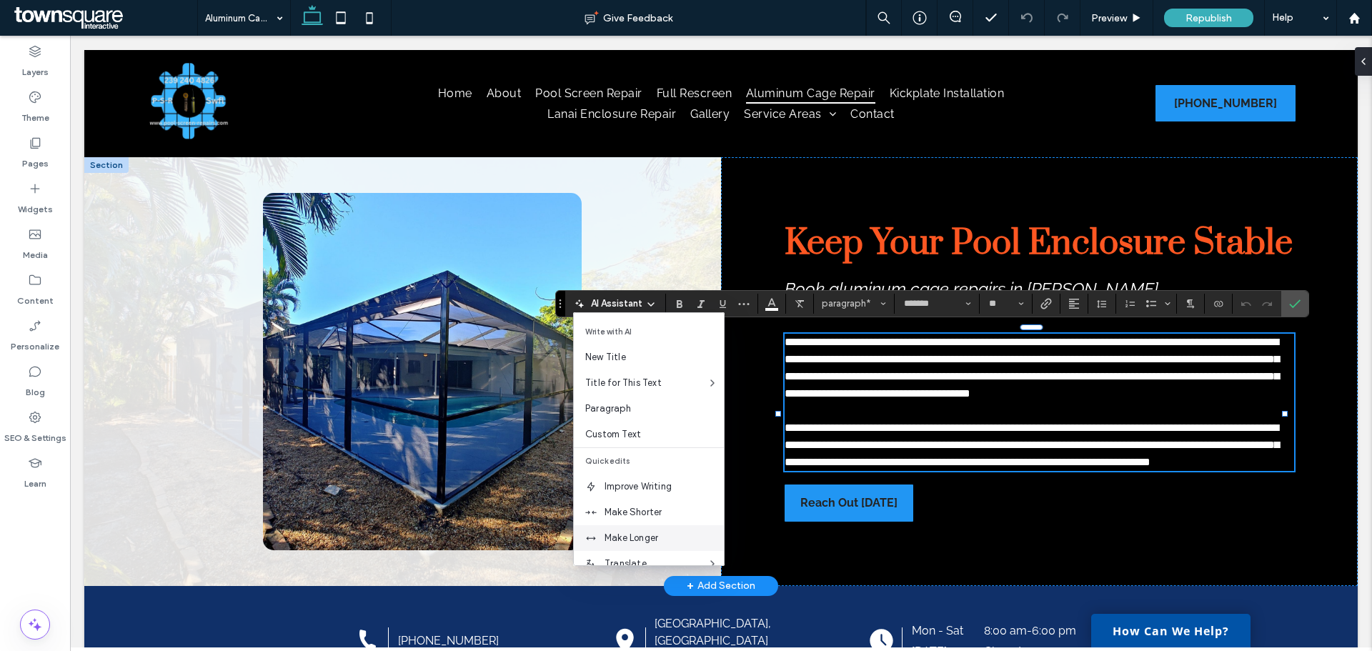
click at [638, 535] on span "Make Longer" at bounding box center [664, 538] width 119 height 14
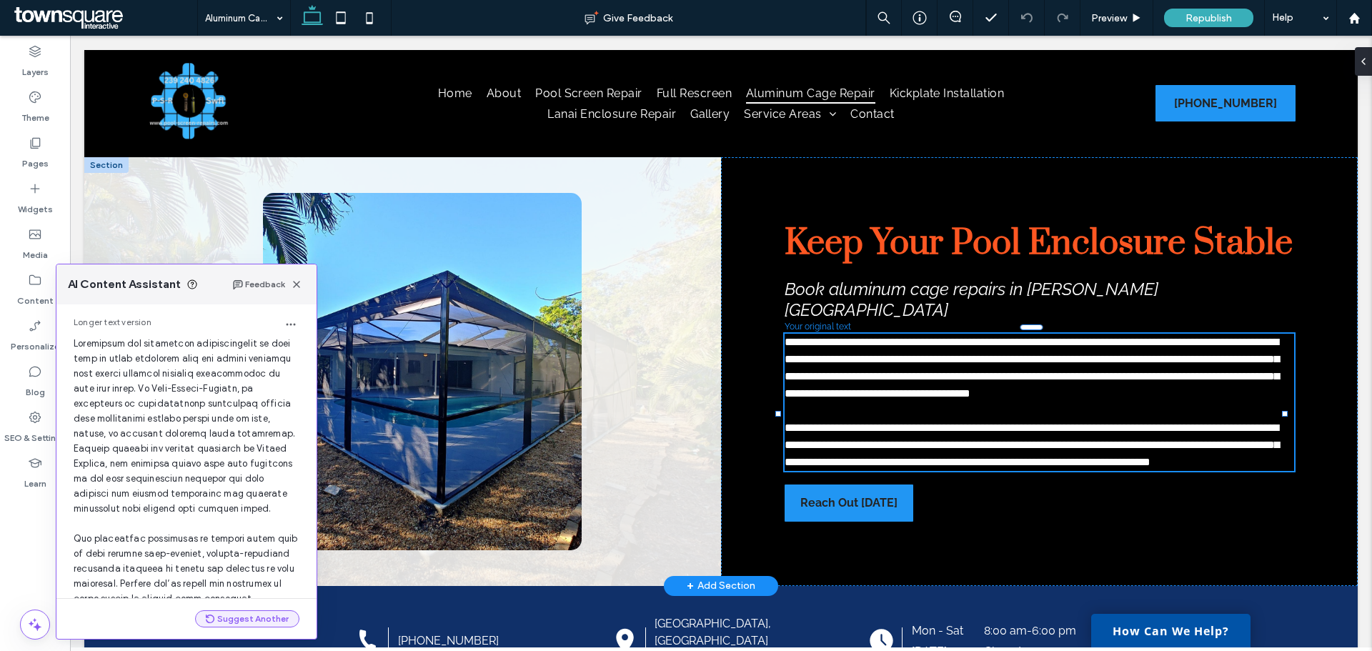
scroll to position [212, 0]
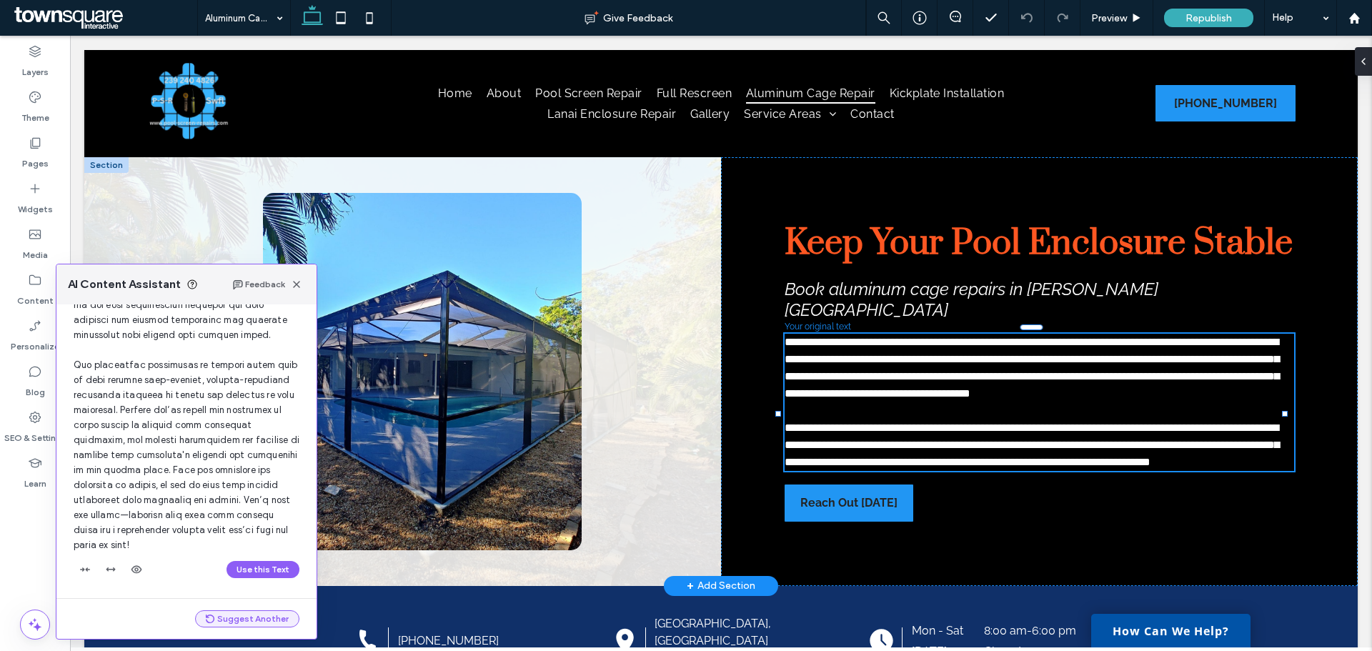
click at [232, 617] on button "Suggest Another" at bounding box center [247, 618] width 104 height 17
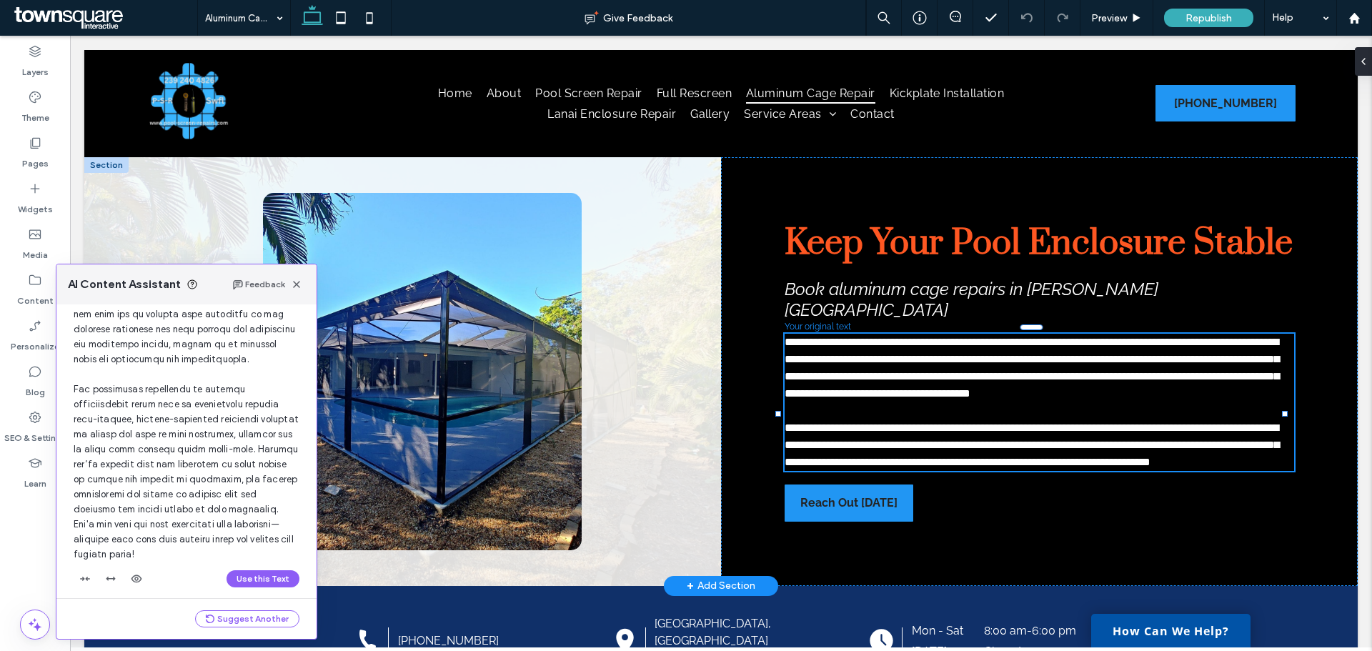
scroll to position [665, 0]
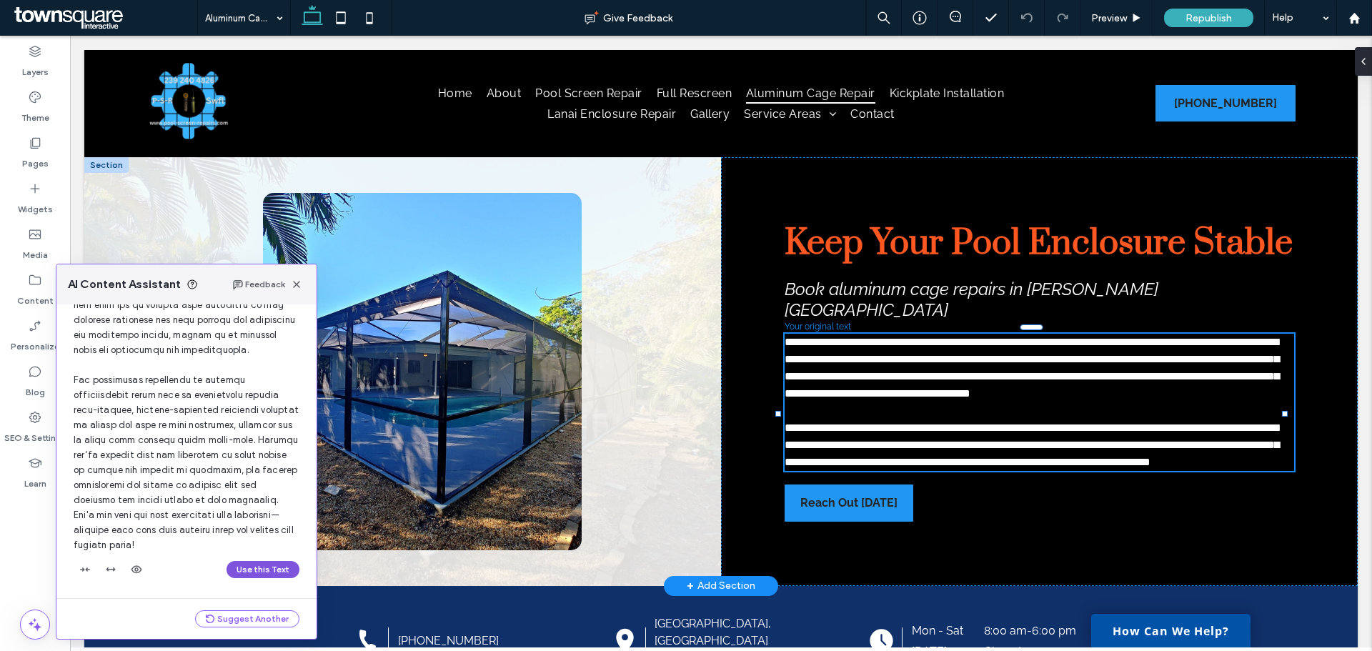
click at [268, 569] on button "Use this Text" at bounding box center [263, 569] width 73 height 17
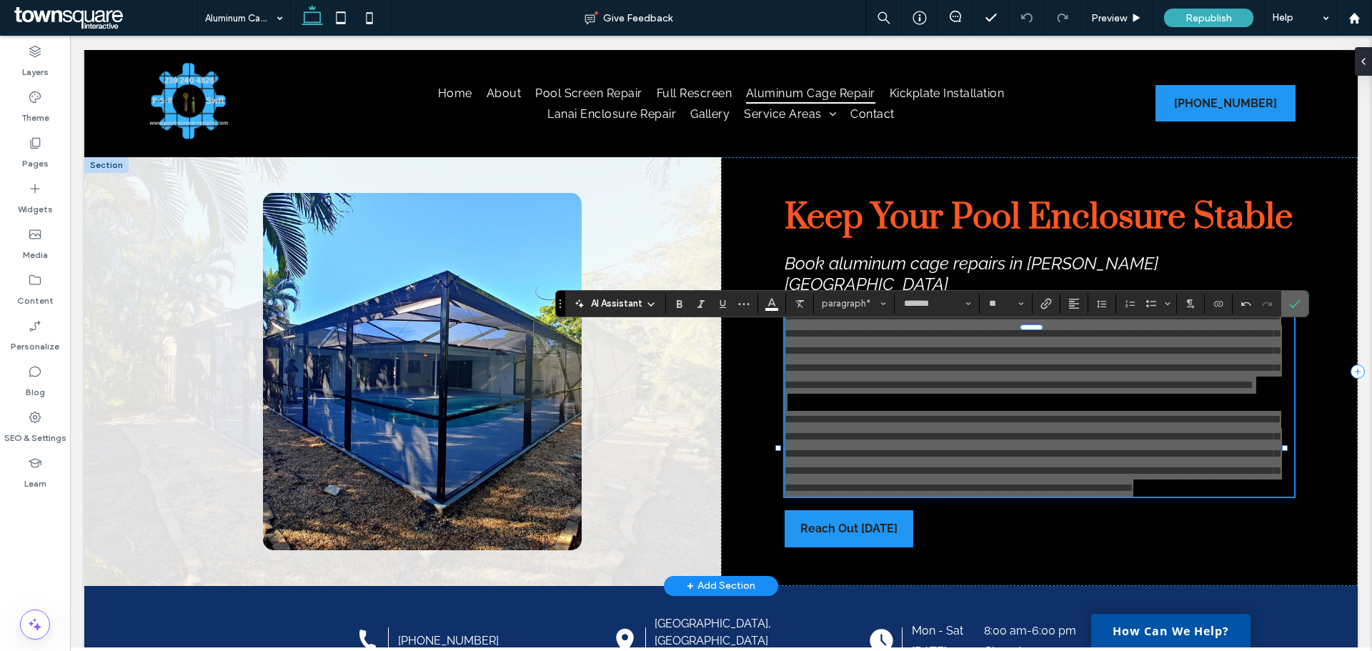
click at [1297, 302] on icon "Confirm" at bounding box center [1294, 303] width 11 height 11
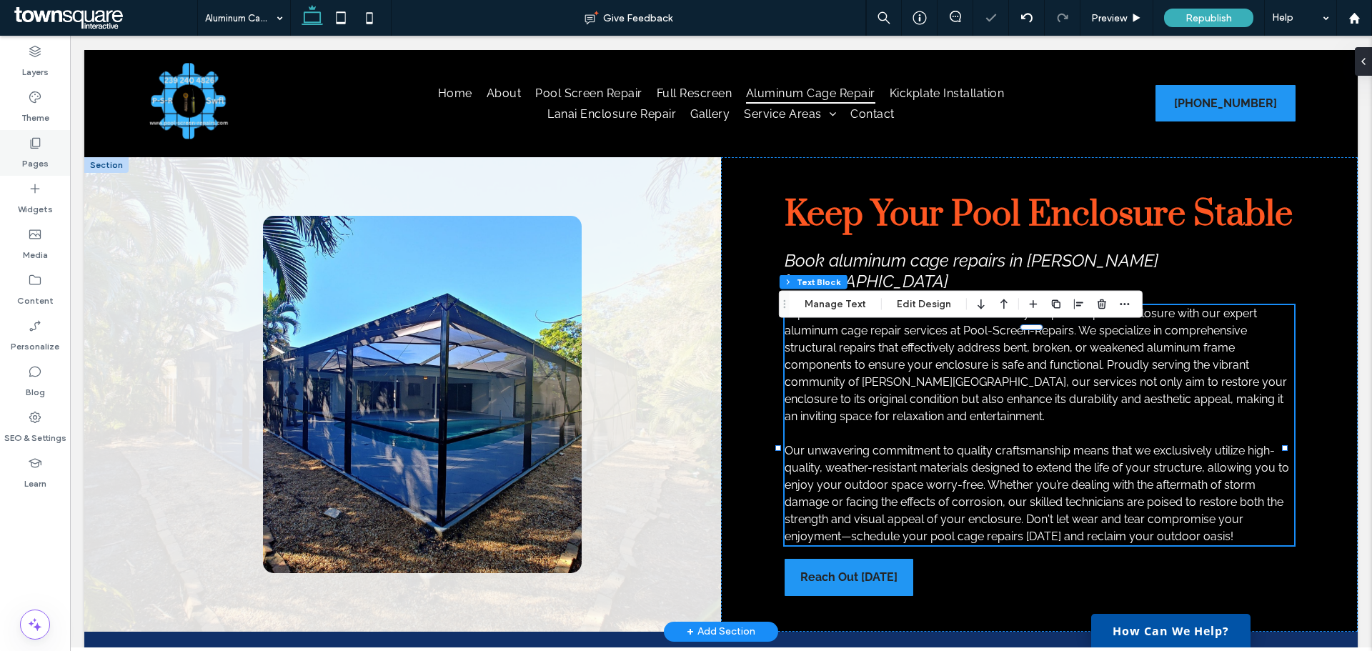
click at [27, 145] on div "Pages" at bounding box center [35, 153] width 70 height 46
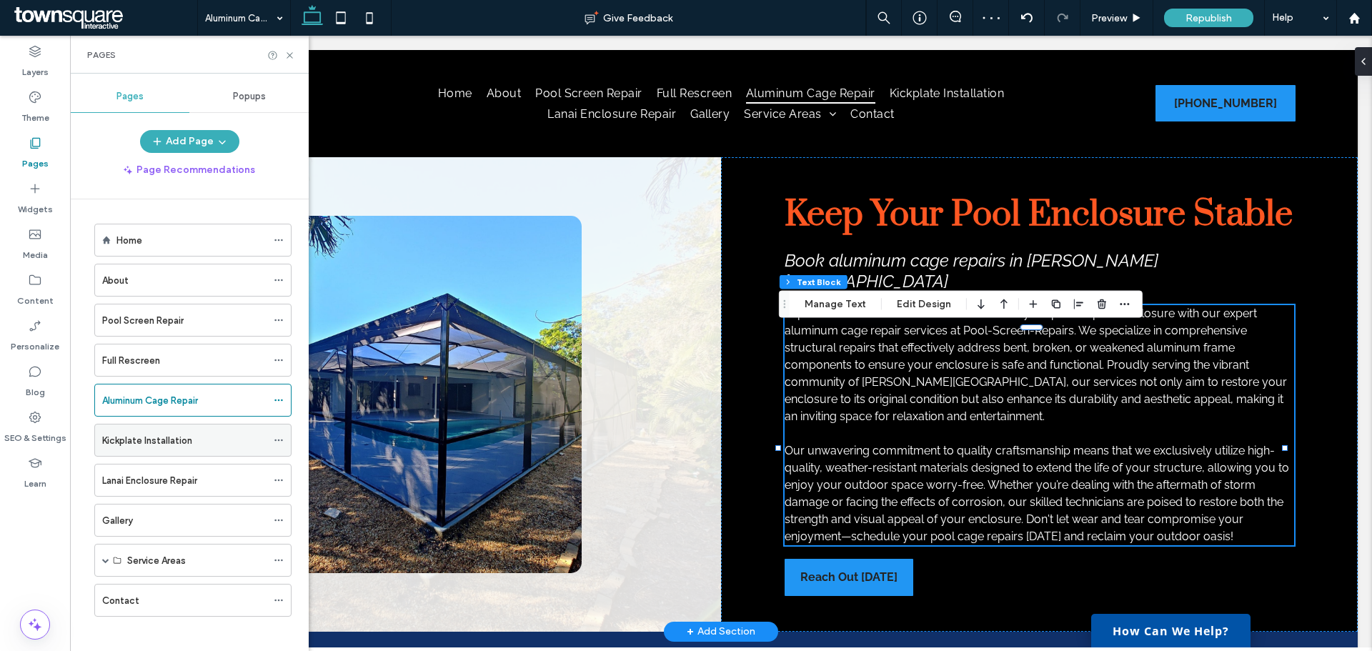
click at [114, 442] on label "Kickplate Installation" at bounding box center [147, 440] width 90 height 25
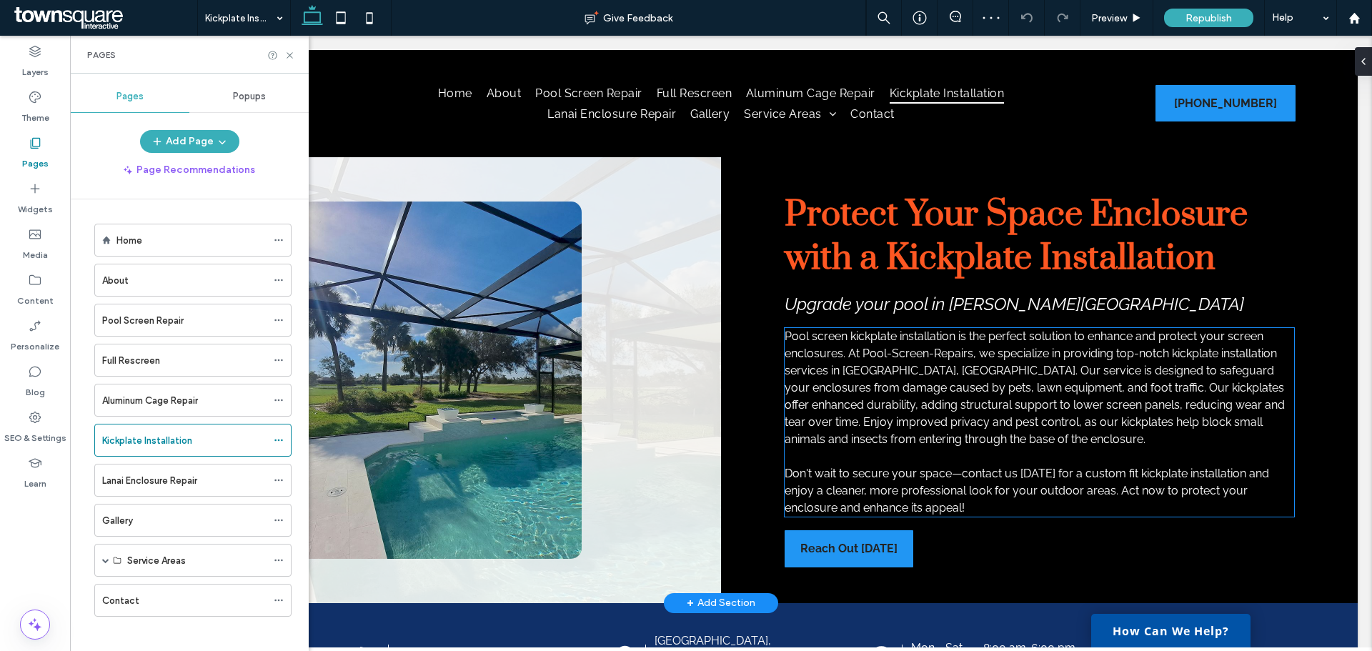
click at [893, 455] on p at bounding box center [1040, 456] width 510 height 17
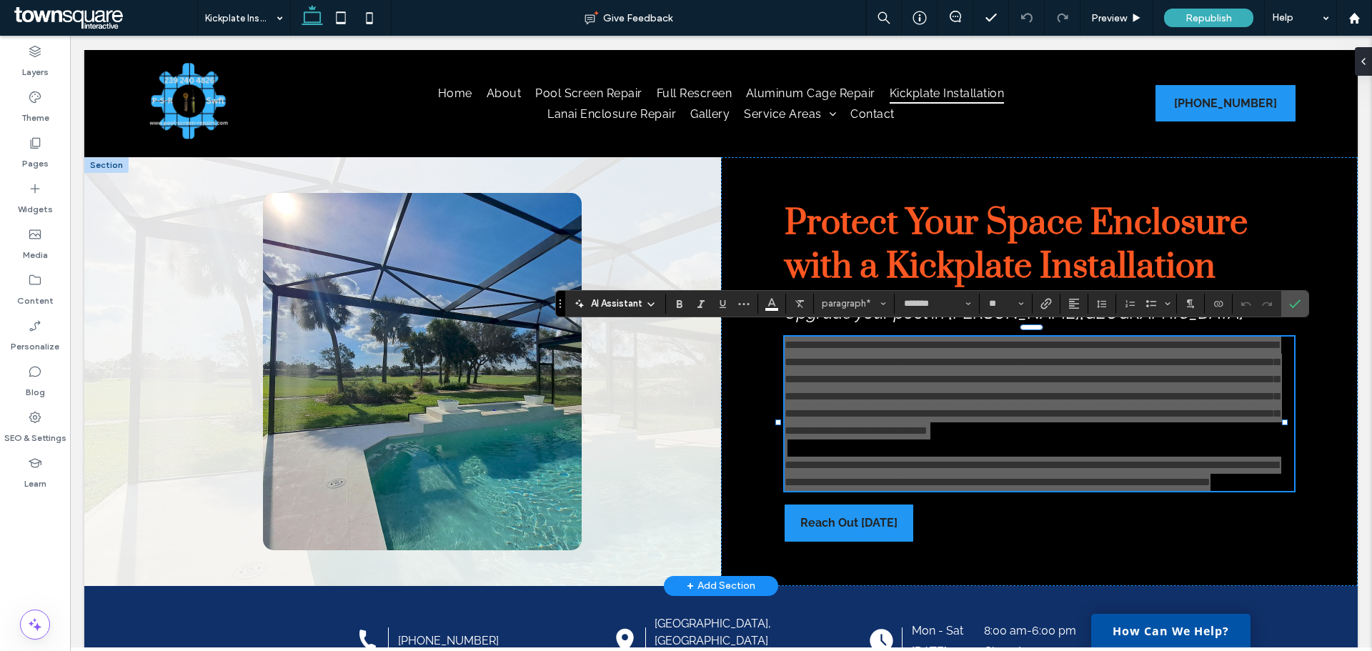
click at [653, 300] on icon at bounding box center [650, 304] width 11 height 11
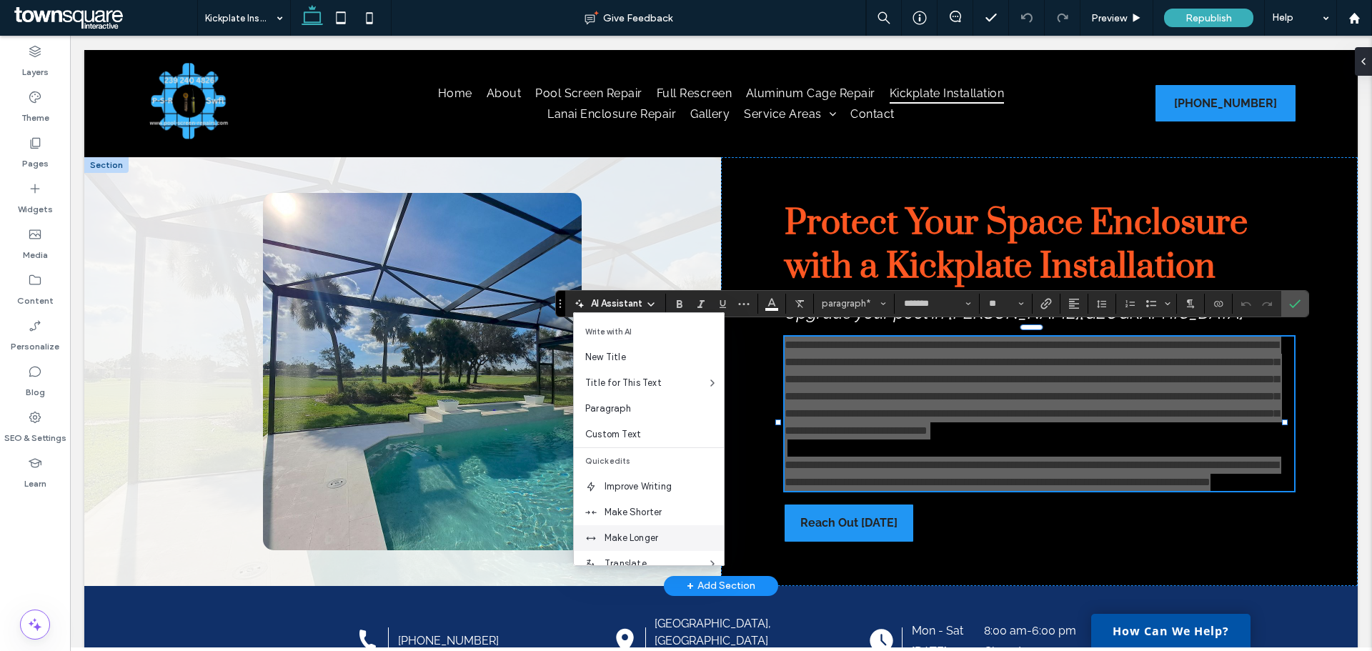
click at [641, 540] on span "Make Longer" at bounding box center [664, 538] width 119 height 14
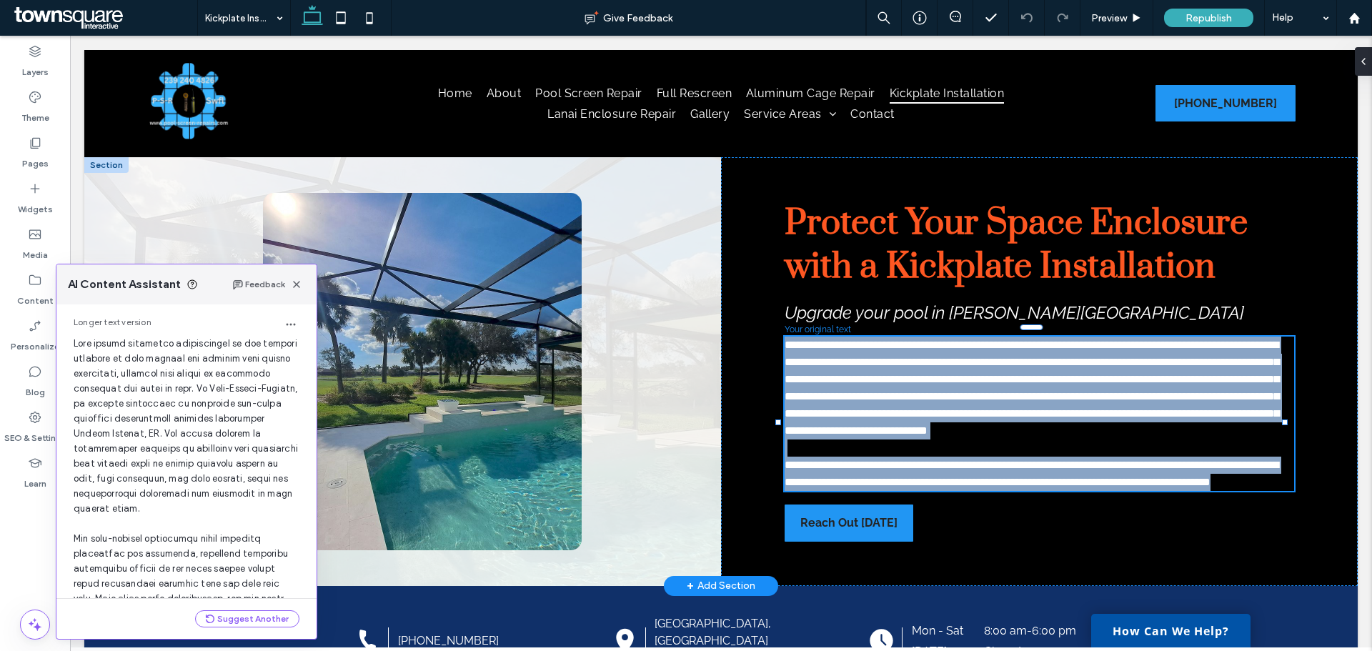
scroll to position [302, 0]
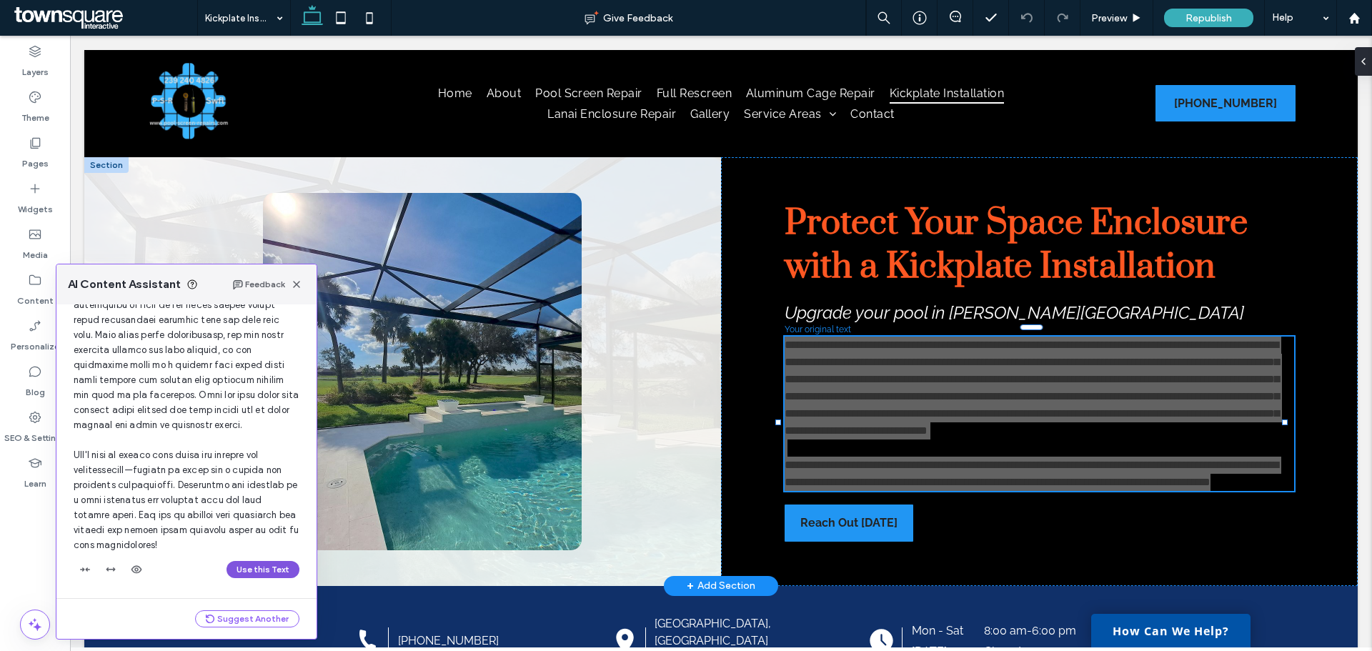
click at [261, 569] on button "Use this Text" at bounding box center [263, 569] width 73 height 17
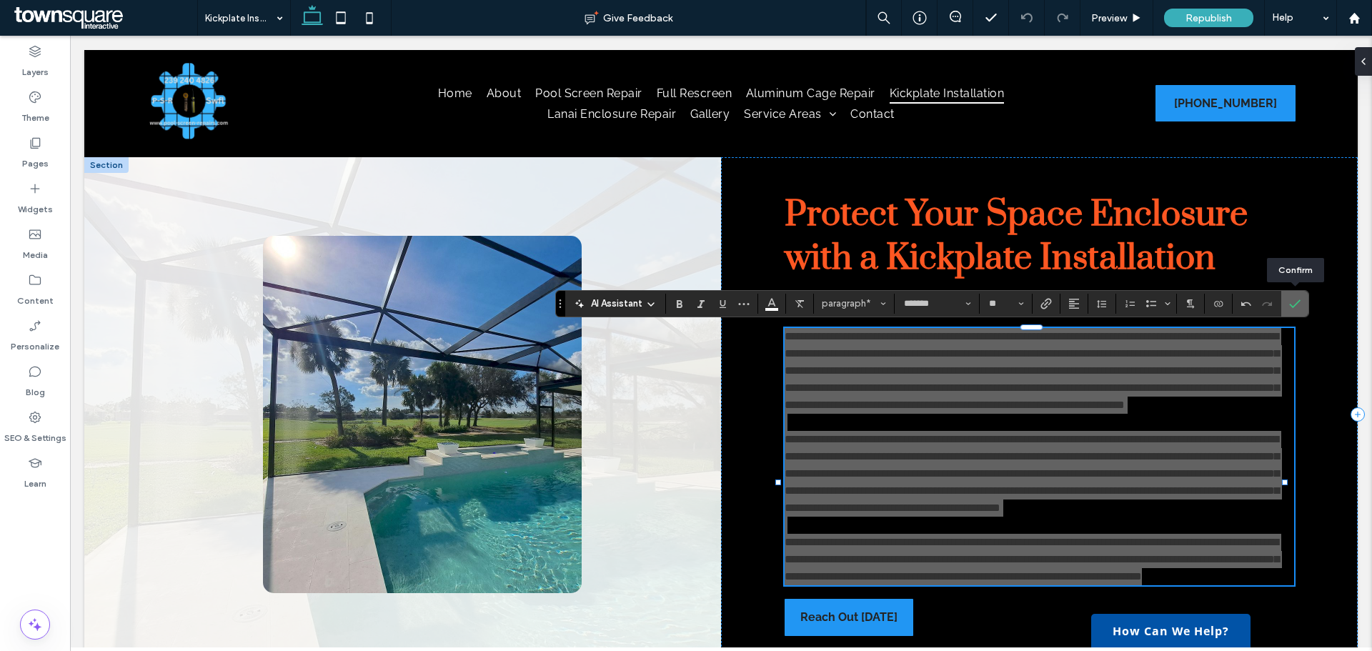
drag, startPoint x: 1301, startPoint y: 304, endPoint x: 1207, endPoint y: 277, distance: 98.4
click at [1301, 304] on label "Confirm" at bounding box center [1294, 304] width 21 height 26
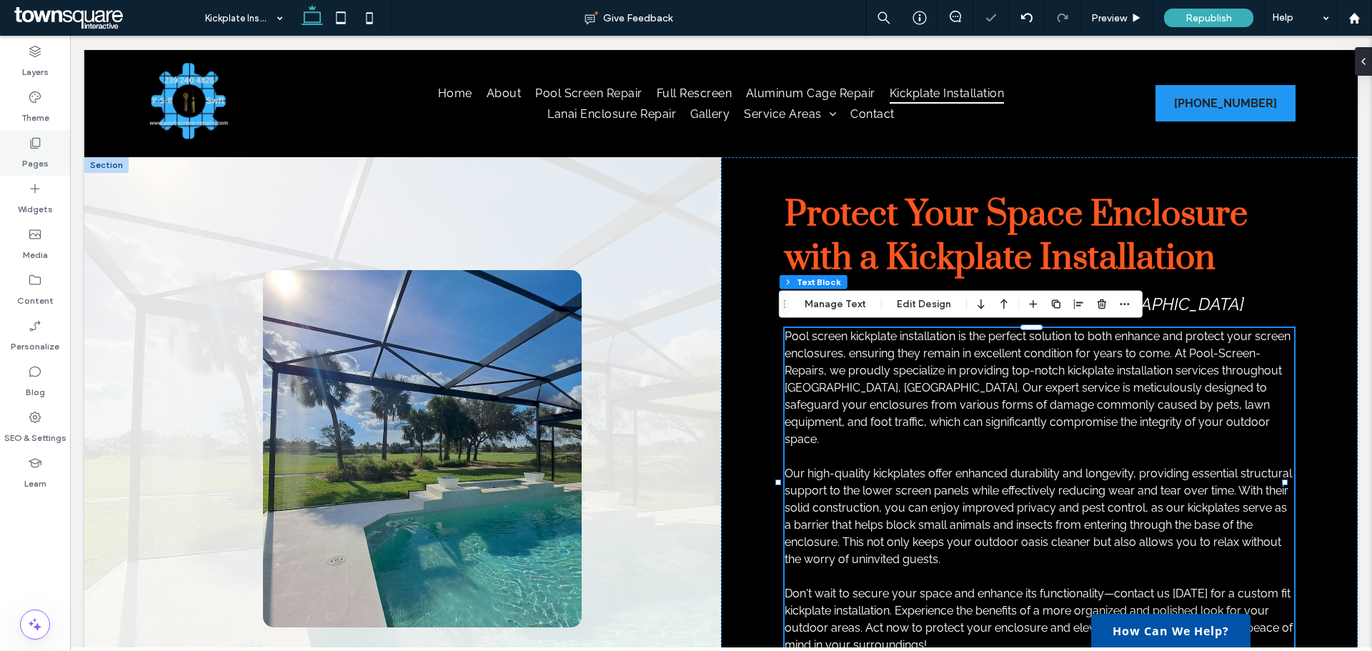
click at [36, 139] on icon at bounding box center [35, 143] width 14 height 14
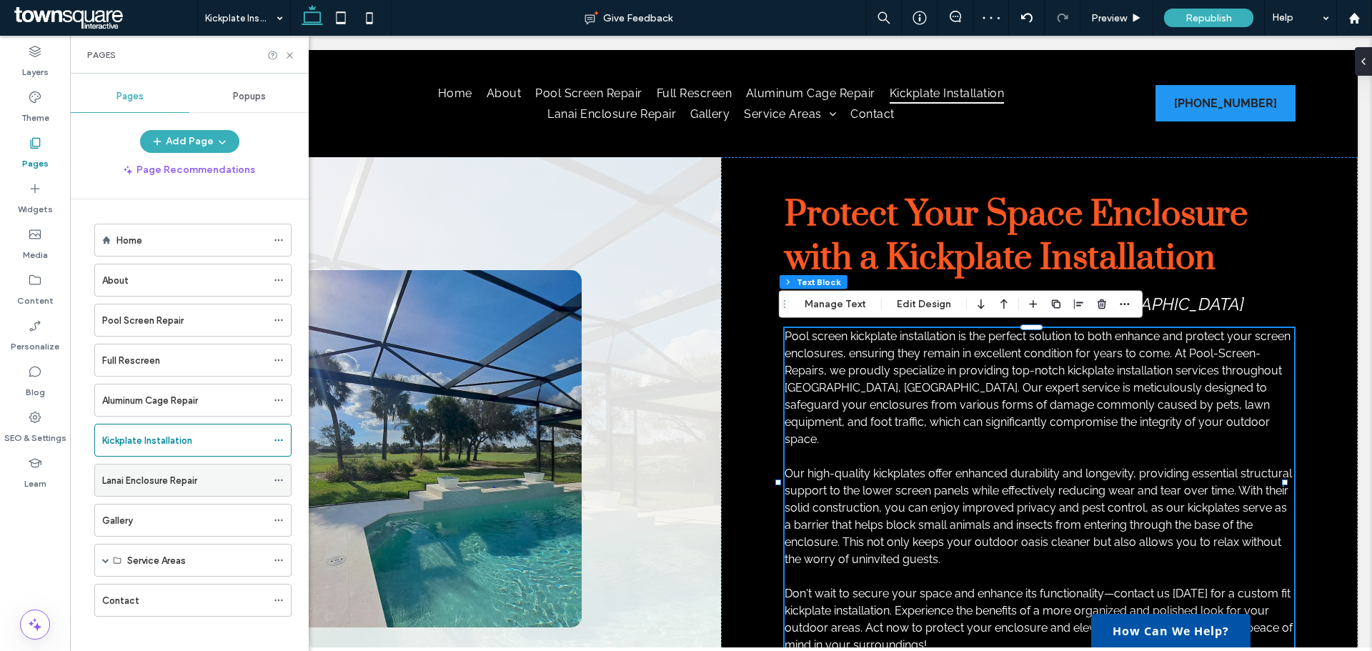
click at [147, 472] on label "Lanai Enclosure Repair" at bounding box center [149, 480] width 95 height 25
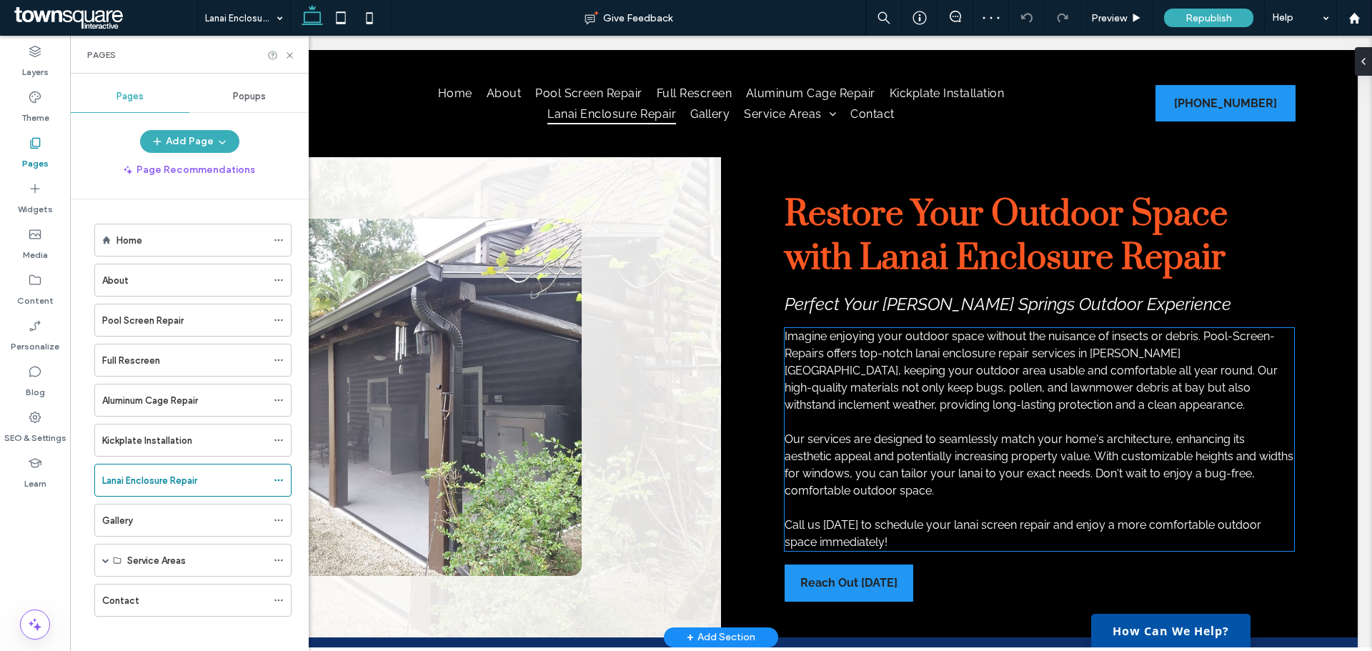
click at [916, 466] on span "Our services are designed to seamlessly match your home's architecture, enhanci…" at bounding box center [1039, 464] width 509 height 65
click at [916, 466] on div "Imagine enjoying your outdoor space without the nuisance of insects or debris. …" at bounding box center [1040, 439] width 510 height 223
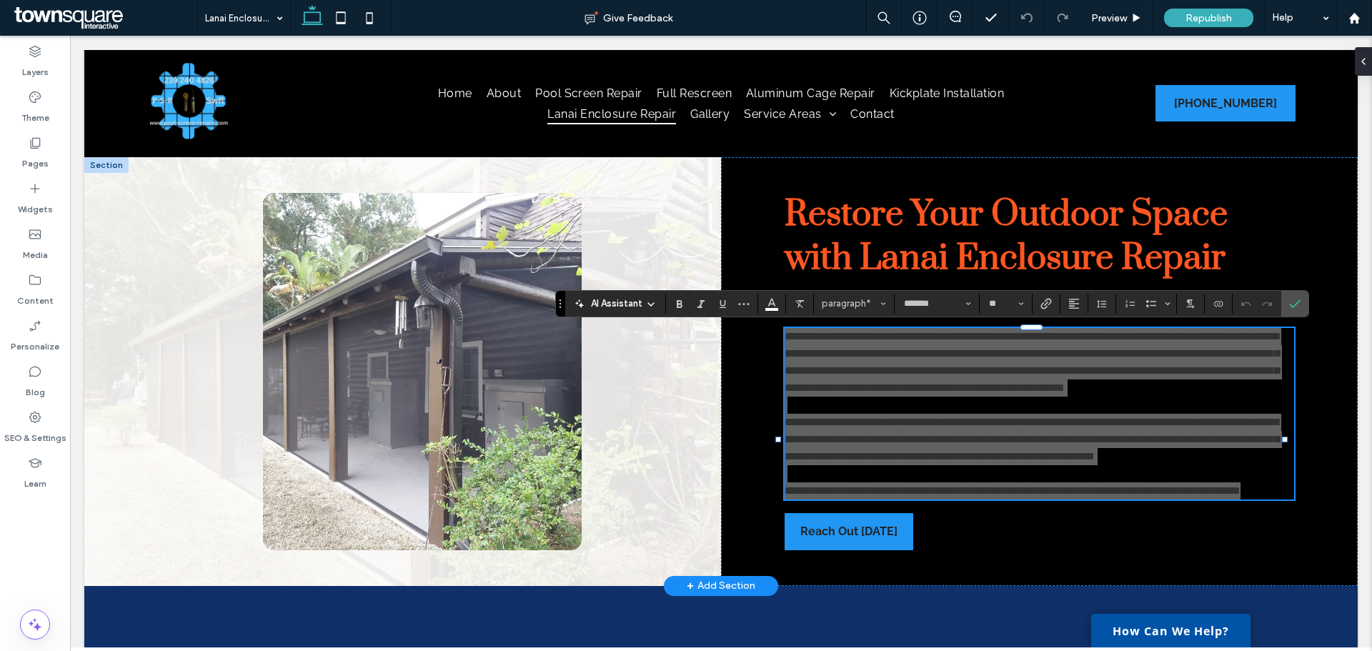
click at [648, 303] on icon at bounding box center [650, 304] width 11 height 11
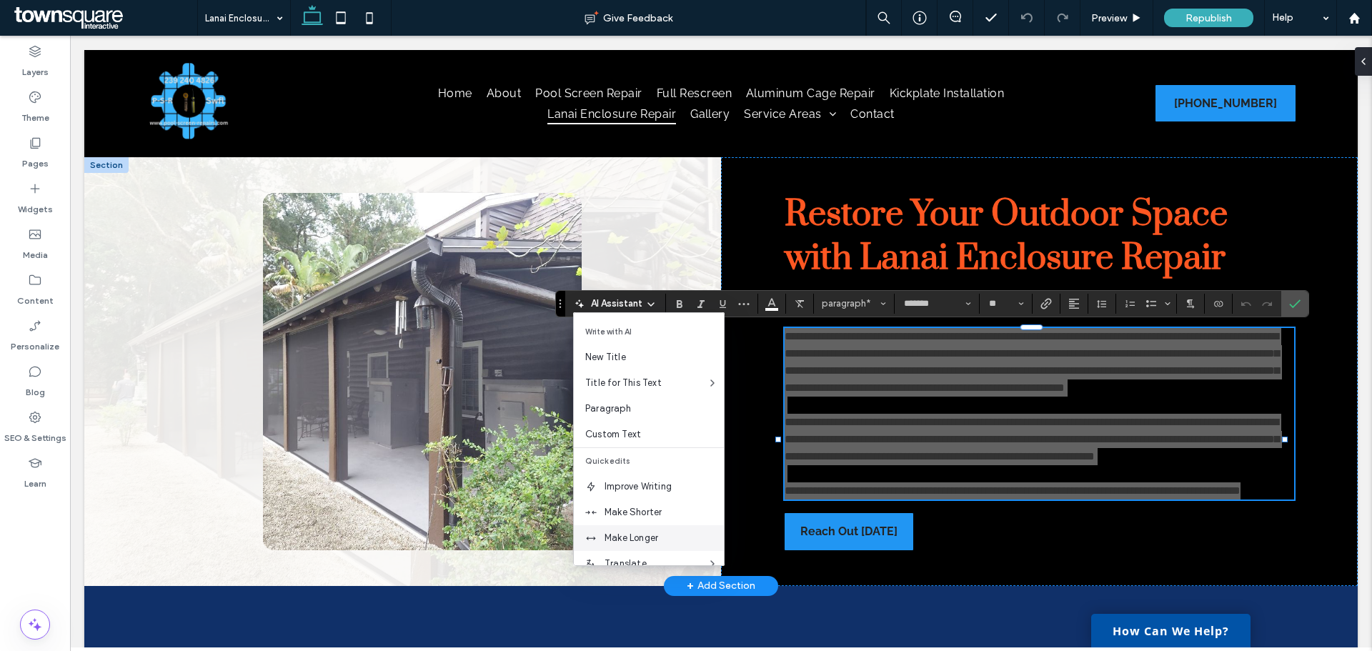
click at [606, 530] on div "Make Longer" at bounding box center [649, 538] width 150 height 26
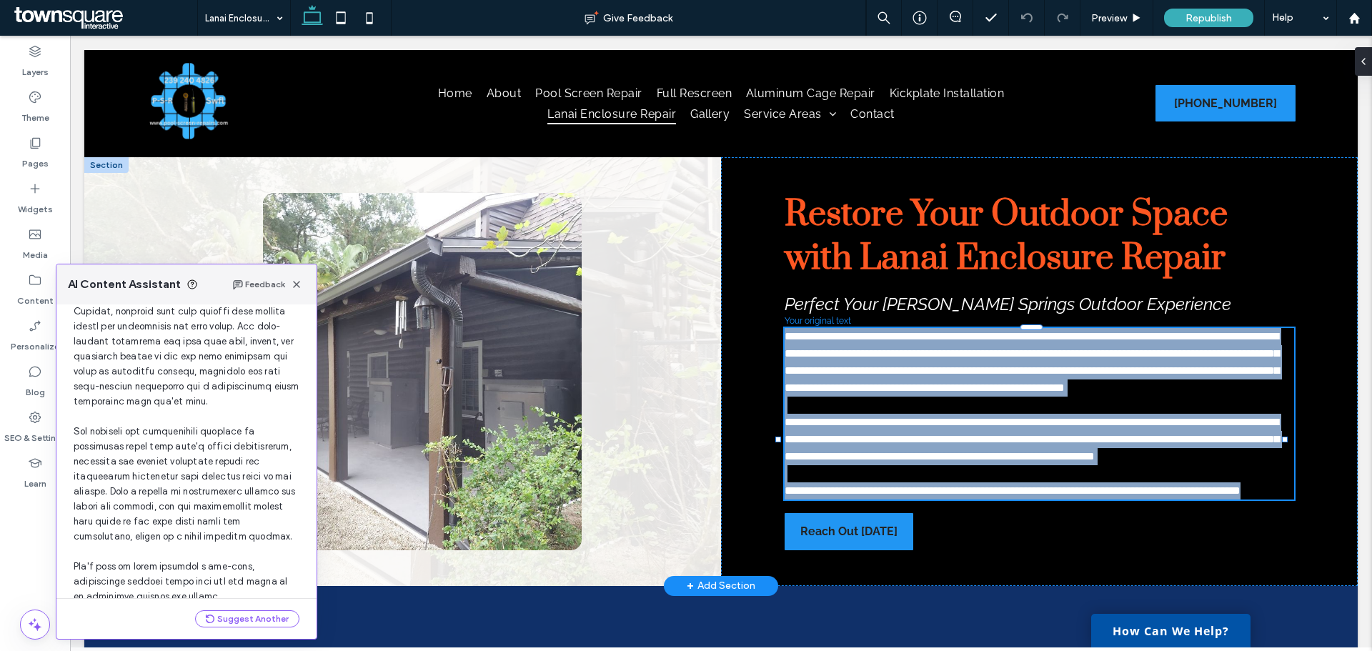
scroll to position [302, 0]
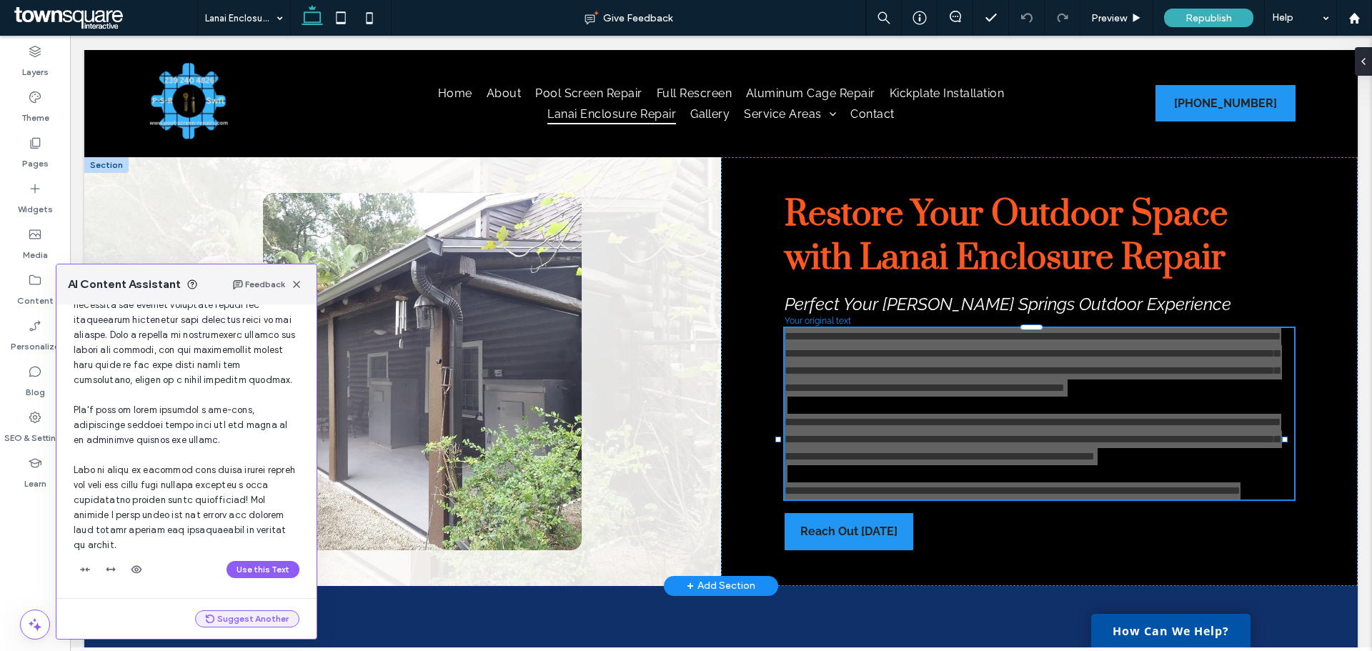
click at [244, 618] on button "Suggest Another" at bounding box center [247, 618] width 104 height 17
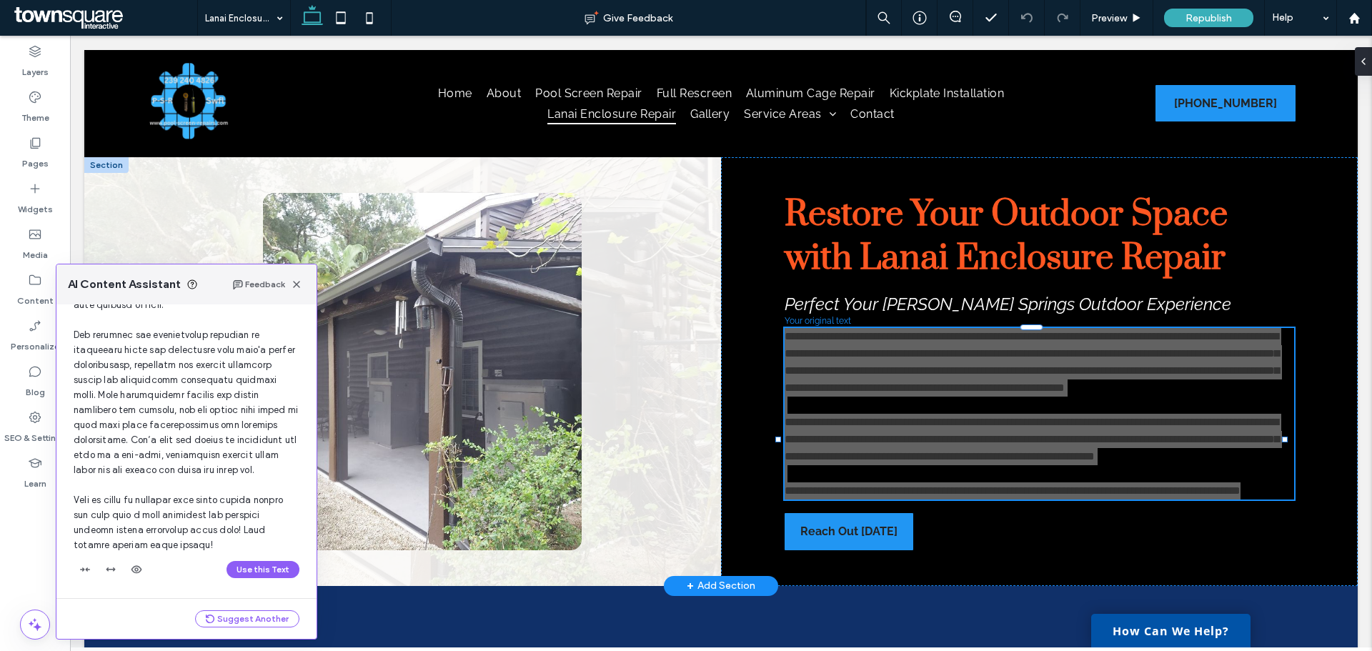
scroll to position [845, 0]
click at [263, 567] on button "Use this Text" at bounding box center [263, 569] width 73 height 17
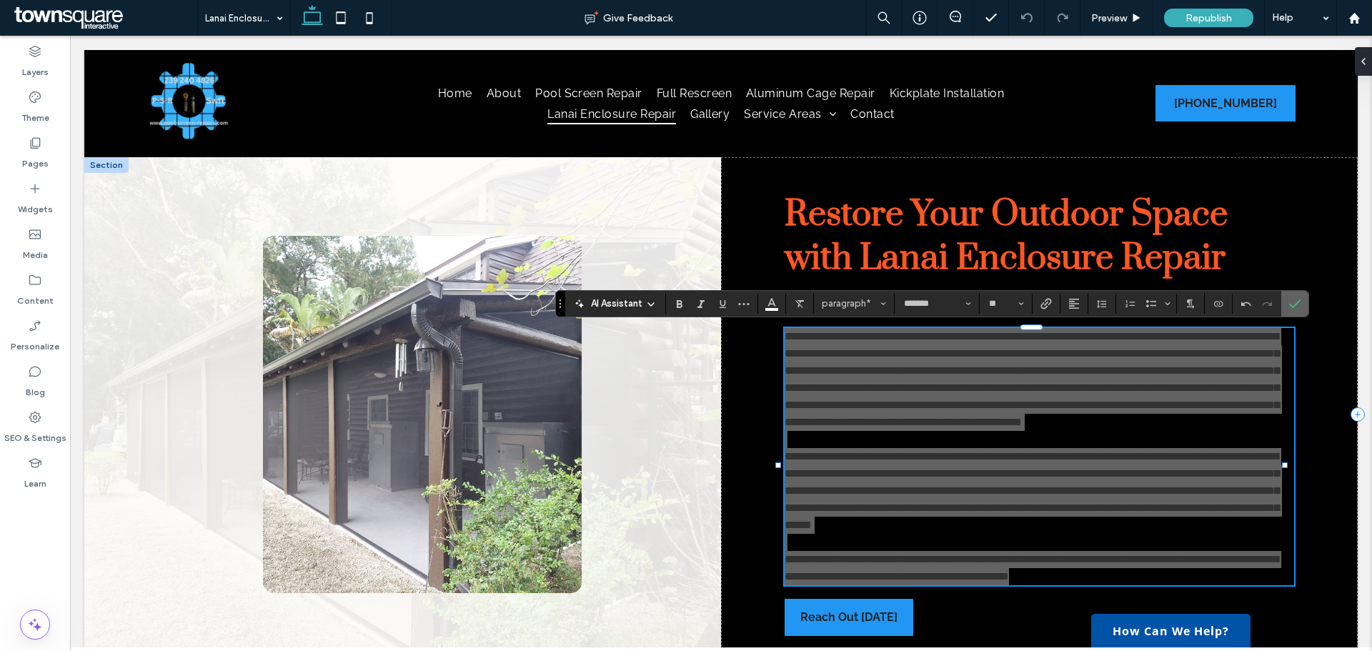
click at [1304, 309] on label "Confirm" at bounding box center [1294, 304] width 21 height 26
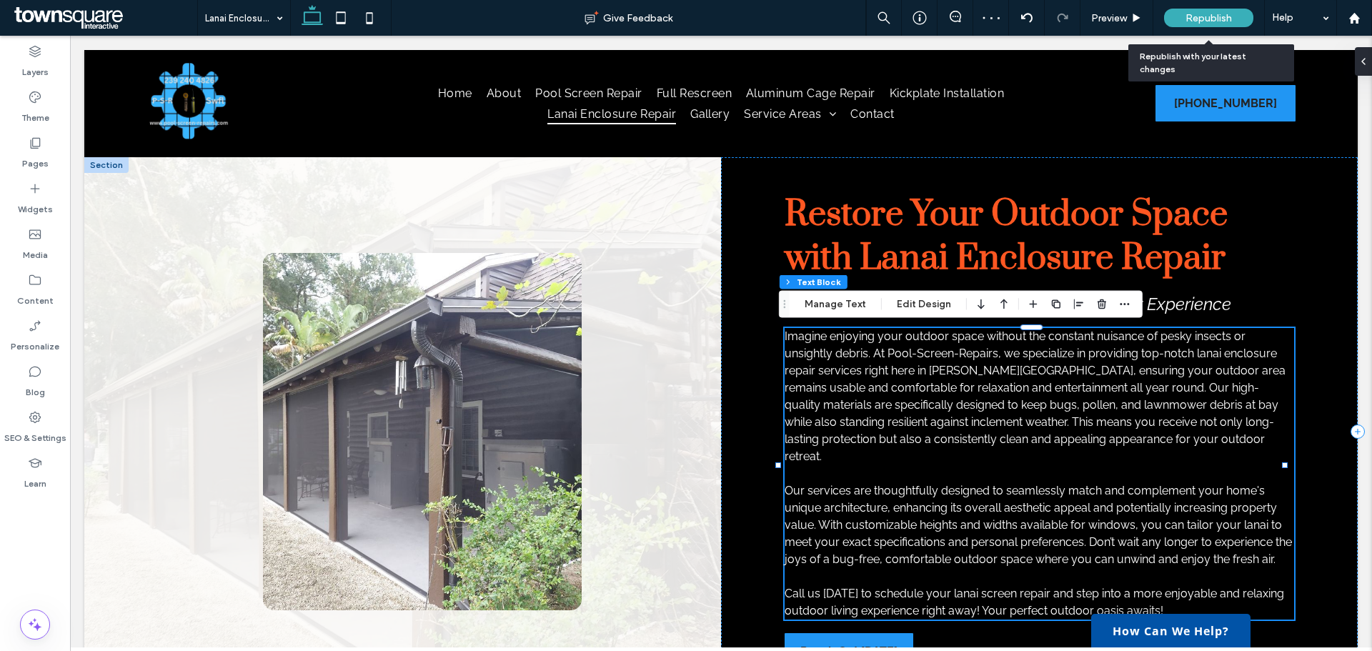
click at [1193, 18] on span "Republish" at bounding box center [1209, 18] width 46 height 12
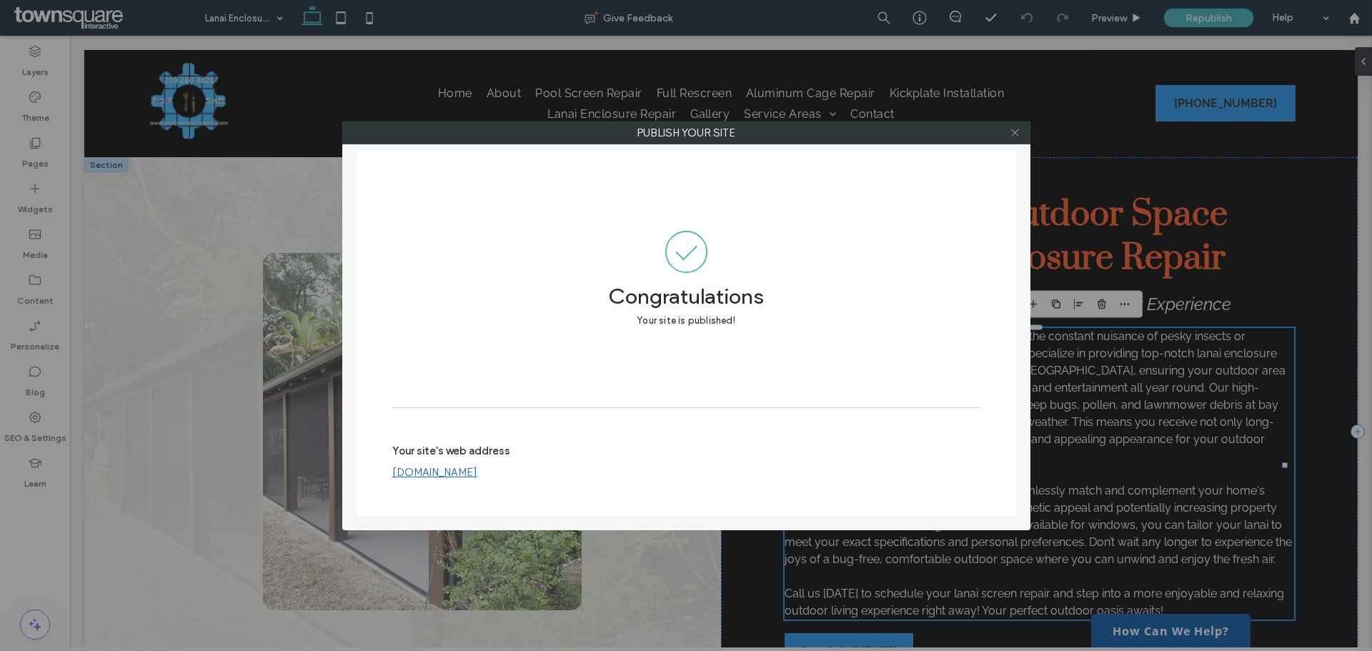
click at [1016, 136] on icon at bounding box center [1015, 132] width 11 height 11
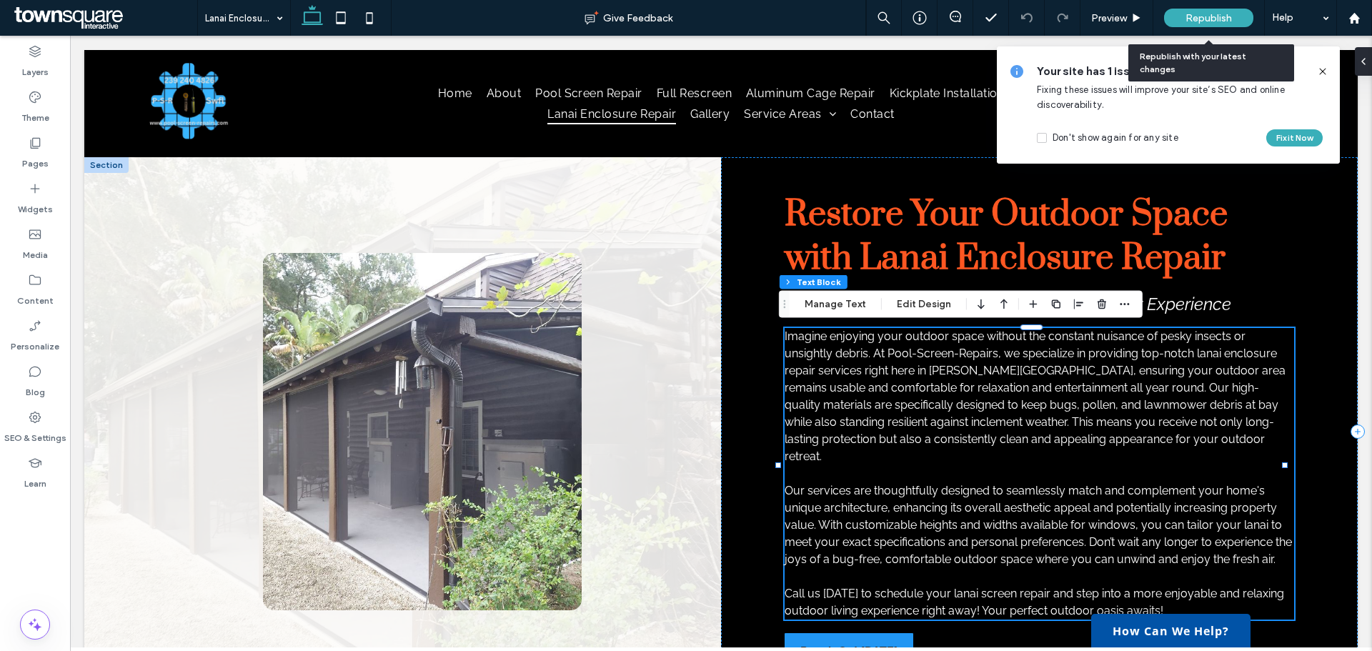
click at [1201, 13] on span "Republish" at bounding box center [1209, 18] width 46 height 12
